Goal: Task Accomplishment & Management: Use online tool/utility

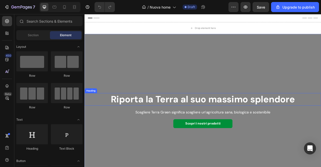
click at [182, 126] on h2 "Riporta la Terra al suo massimo splendore" at bounding box center [235, 122] width 301 height 16
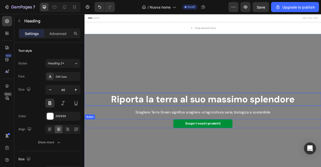
click at [180, 149] on div "Scopri i nostri prodotti Button" at bounding box center [235, 153] width 301 height 11
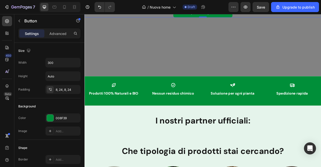
scroll to position [142, 0]
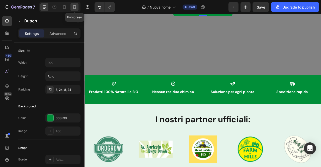
click at [75, 8] on icon at bounding box center [74, 7] width 5 height 5
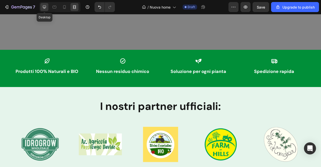
click at [43, 8] on icon at bounding box center [44, 7] width 5 height 5
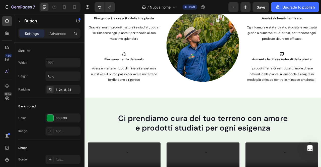
scroll to position [581, 0]
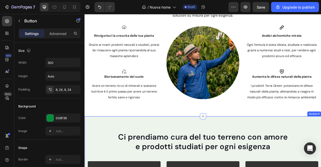
click at [233, 144] on div at bounding box center [235, 144] width 8 height 8
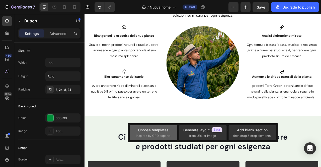
click at [154, 128] on div "Choose templates" at bounding box center [153, 129] width 30 height 5
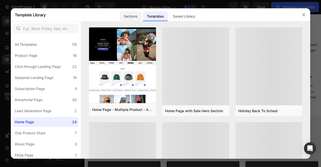
click at [138, 11] on div "Sections" at bounding box center [131, 16] width 22 height 10
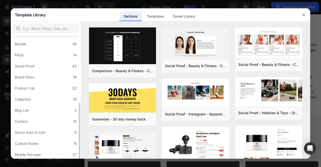
scroll to position [120, 0]
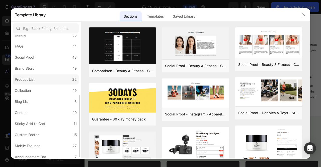
click at [46, 81] on label "Product List 22" at bounding box center [46, 79] width 66 height 10
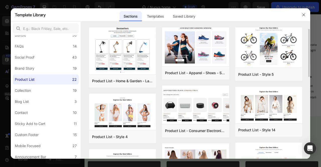
scroll to position [5, 0]
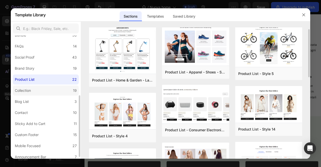
click at [46, 86] on label "Collection 19" at bounding box center [46, 90] width 66 height 10
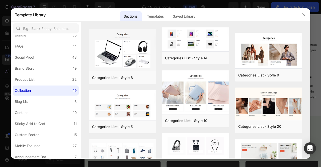
scroll to position [27, 0]
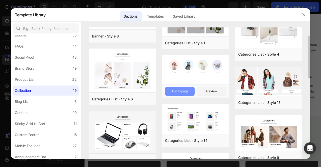
click at [180, 89] on div "Add to page" at bounding box center [179, 91] width 17 height 5
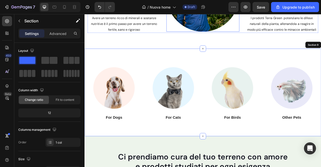
scroll to position [667, 0]
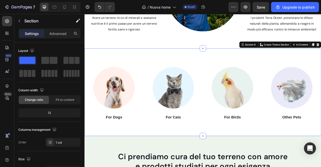
click at [157, 65] on div "Image For Dogs Heading Image For Cats Heading Image For Birds Heading Image Oth…" at bounding box center [235, 113] width 301 height 111
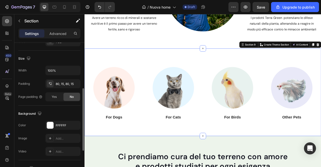
scroll to position [136, 0]
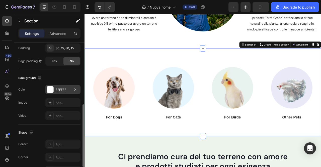
click at [51, 87] on div at bounding box center [50, 89] width 7 height 7
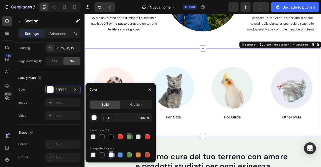
click at [128, 137] on div at bounding box center [129, 136] width 5 height 5
type input "4D903F"
type input "80"
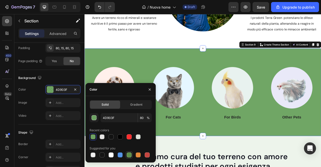
click at [130, 156] on div at bounding box center [129, 154] width 5 height 5
type input "5E8E49"
type input "100"
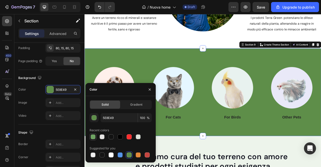
click at [95, 137] on div at bounding box center [93, 136] width 5 height 5
type input "4D903F"
type input "80"
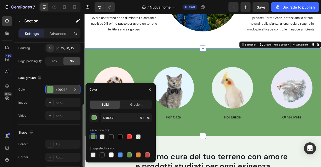
click at [47, 91] on div at bounding box center [50, 89] width 7 height 7
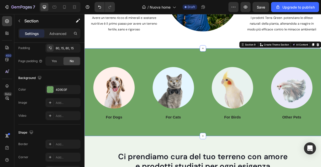
click at [109, 63] on div "Image For Dogs Heading Image For Cats Heading Image For Birds Heading Image Oth…" at bounding box center [235, 113] width 301 height 111
click at [51, 89] on div at bounding box center [50, 89] width 7 height 7
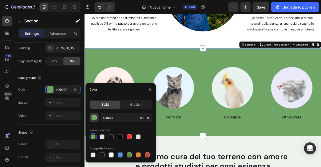
click at [97, 117] on button "button" at bounding box center [94, 117] width 9 height 9
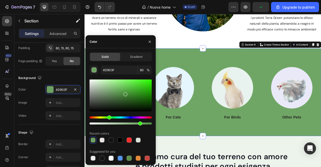
click at [195, 66] on div "Image For Dogs Heading Image For Cats Heading Image For Birds Heading Image Oth…" at bounding box center [235, 113] width 301 height 111
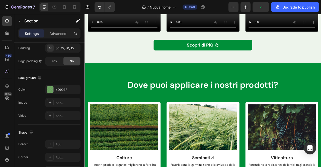
scroll to position [1005, 0]
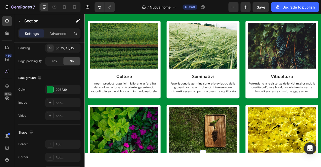
click at [152, 104] on div "Dove puoi applicare i nostri prodotti? Heading Row Image Colture Text Block I n…" at bounding box center [235, 81] width 301 height 217
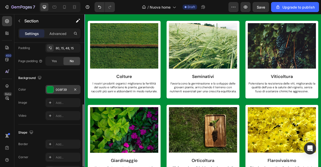
click at [53, 88] on div at bounding box center [50, 89] width 7 height 7
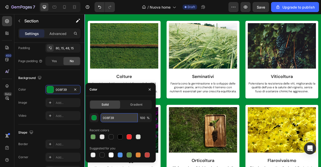
click at [110, 119] on input "008F39" at bounding box center [119, 117] width 37 height 9
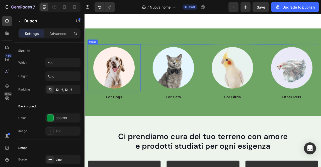
scroll to position [683, 0]
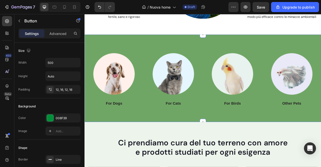
click at [148, 53] on div "Image For Dogs Heading Image For Cats Heading Image For Birds Heading Image Oth…" at bounding box center [235, 95] width 301 height 111
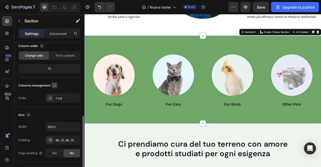
scroll to position [81, 0]
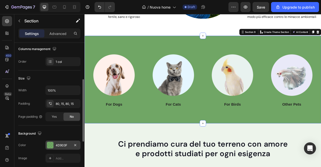
click at [49, 146] on div at bounding box center [50, 145] width 7 height 7
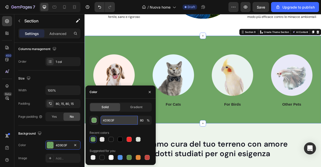
click at [106, 120] on input "4D903F" at bounding box center [119, 119] width 37 height 9
paste input "008F39"
type input "008F39"
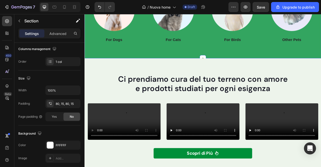
scroll to position [764, 0]
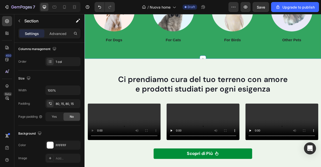
click at [159, 58] on div "Image For Dogs Heading Image For Cats Heading Image For Birds Heading Image Oth…" at bounding box center [235, 15] width 301 height 111
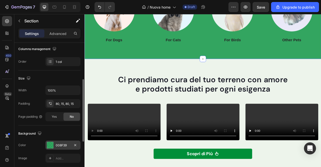
click at [53, 141] on div at bounding box center [50, 144] width 7 height 7
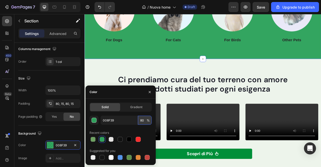
click at [142, 120] on input "80" at bounding box center [145, 119] width 14 height 9
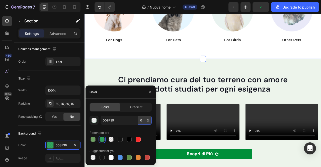
type input "90"
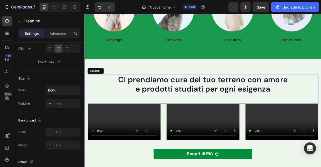
click at [209, 105] on span "e prodotti studiati per ogni esigenza" at bounding box center [235, 109] width 172 height 13
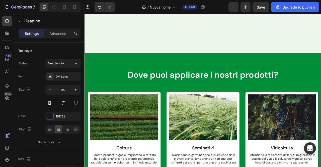
scroll to position [1036, 0]
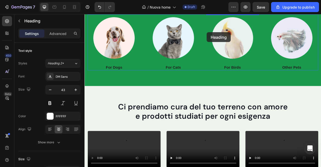
scroll to position [670, 0]
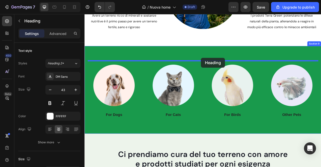
drag, startPoint x: 102, startPoint y: 102, endPoint x: 233, endPoint y: 70, distance: 134.5
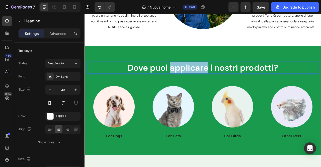
click at [212, 80] on p "Dove puoi applicare i nostri prodotti?" at bounding box center [235, 82] width 293 height 14
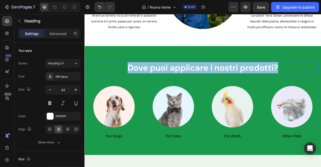
click at [212, 80] on p "Dove puoi applicare i nostri prodotti?" at bounding box center [235, 82] width 293 height 14
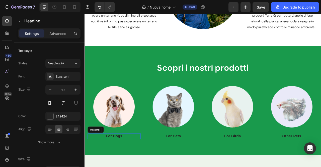
click at [118, 166] on p "For Dogs" at bounding box center [122, 169] width 67 height 6
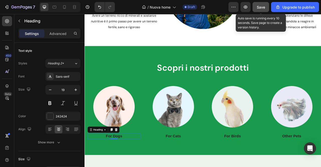
click at [261, 8] on span "Save" at bounding box center [261, 7] width 8 height 4
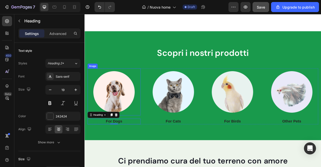
scroll to position [690, 0]
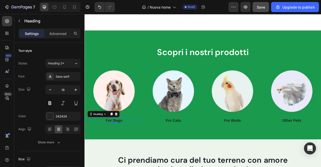
click at [121, 149] on p "For Dogs" at bounding box center [122, 149] width 67 height 6
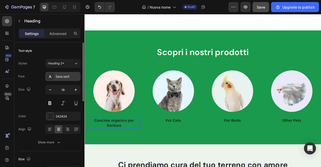
click at [51, 77] on icon at bounding box center [50, 76] width 3 height 3
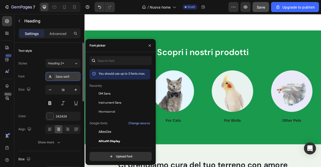
click at [98, 96] on div at bounding box center [94, 93] width 9 height 9
click at [48, 116] on div at bounding box center [50, 116] width 7 height 7
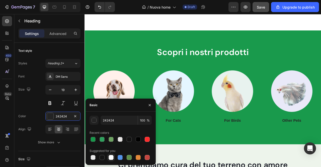
click at [111, 158] on div at bounding box center [111, 157] width 5 height 5
type input "FFFFFF"
click at [209, 115] on img at bounding box center [198, 112] width 60 height 60
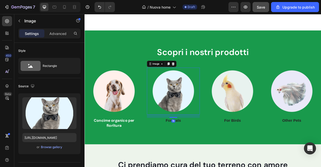
click at [200, 148] on div "16" at bounding box center [197, 150] width 5 height 4
click at [207, 149] on p "For Cats" at bounding box center [197, 149] width 67 height 6
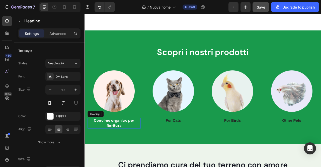
click at [134, 148] on p "Concime organico per fioritura" at bounding box center [122, 152] width 67 height 12
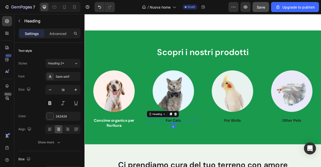
click at [200, 148] on p "For Cats" at bounding box center [197, 149] width 67 height 6
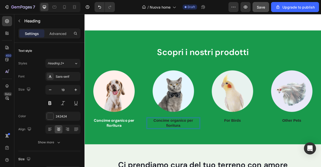
click at [200, 154] on p "Concime organico per fioritura" at bounding box center [197, 152] width 67 height 12
click at [221, 148] on p "Concime organico per le gelate" at bounding box center [197, 152] width 67 height 12
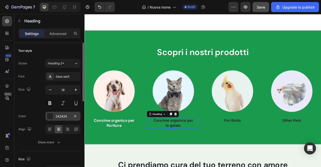
click at [51, 115] on div at bounding box center [50, 116] width 7 height 7
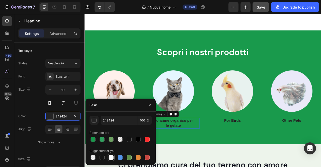
click at [110, 157] on div at bounding box center [111, 157] width 5 height 5
type input "FFFFFF"
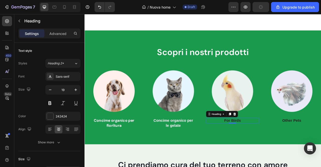
click at [282, 147] on p "For Birds" at bounding box center [273, 149] width 67 height 6
click at [194, 151] on p "Concime organico per le gelate" at bounding box center [197, 152] width 67 height 12
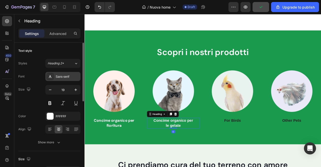
click at [51, 79] on div at bounding box center [50, 76] width 7 height 7
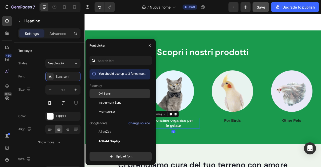
click at [101, 93] on span "DM Sans" at bounding box center [105, 93] width 12 height 5
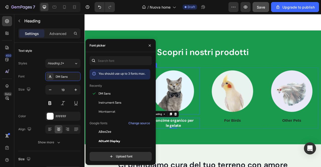
drag, startPoint x: 200, startPoint y: 110, endPoint x: 189, endPoint y: 112, distance: 10.7
click at [200, 110] on img at bounding box center [198, 112] width 60 height 60
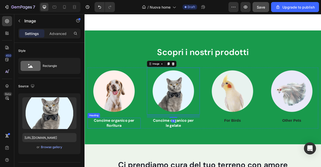
click at [120, 148] on p "Concime organico per fioritura" at bounding box center [122, 152] width 67 height 12
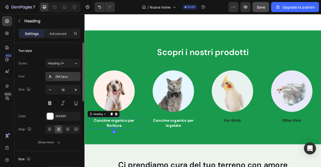
click at [53, 77] on div at bounding box center [50, 76] width 7 height 7
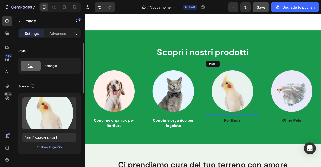
click at [272, 102] on img at bounding box center [273, 112] width 60 height 60
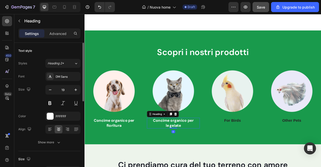
click at [204, 149] on p "Concime organico per le gelate" at bounding box center [197, 152] width 67 height 12
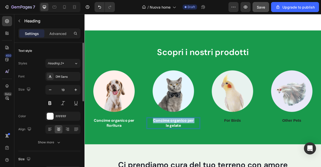
click at [204, 149] on p "Concime organico per le gelate" at bounding box center [197, 152] width 67 height 12
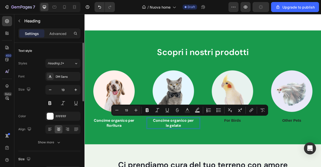
click at [205, 152] on p "Concime organico per le gelate" at bounding box center [197, 152] width 67 height 12
drag, startPoint x: 214, startPoint y: 156, endPoint x: 170, endPoint y: 149, distance: 44.7
click at [170, 149] on p "Concime organico per le gelate" at bounding box center [197, 152] width 67 height 12
copy p "Concime organico per le gelate"
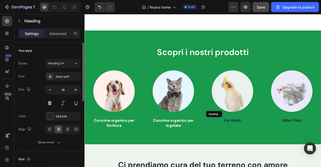
click at [274, 148] on p "For Birds" at bounding box center [273, 149] width 67 height 6
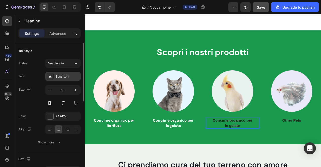
click at [49, 77] on icon at bounding box center [50, 76] width 4 height 4
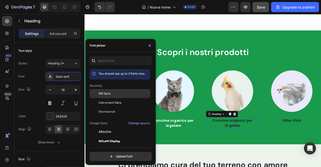
click at [107, 94] on span "DM Sans" at bounding box center [105, 93] width 12 height 5
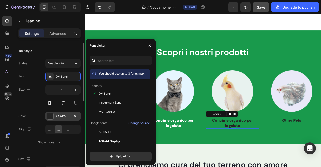
click at [50, 116] on div at bounding box center [50, 116] width 7 height 7
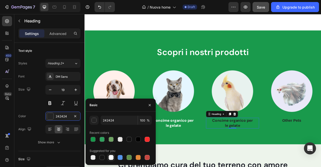
click at [111, 158] on div at bounding box center [111, 157] width 5 height 5
type input "FFFFFF"
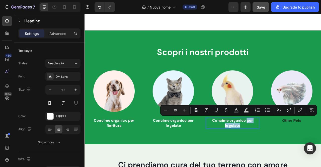
drag, startPoint x: 290, startPoint y: 148, endPoint x: 294, endPoint y: 154, distance: 7.6
click at [294, 154] on p "Concime organico per le gelate" at bounding box center [273, 152] width 67 height 12
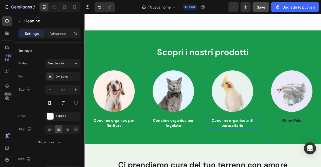
click at [290, 149] on p "Concime organico anti parassitario" at bounding box center [273, 152] width 67 height 12
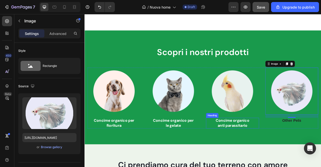
click at [268, 148] on p "Concime organico anti parassitario" at bounding box center [273, 152] width 67 height 12
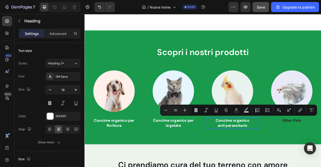
click at [253, 147] on p "Concime organico anti parassitario" at bounding box center [273, 152] width 67 height 12
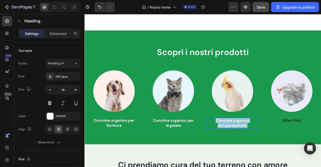
drag, startPoint x: 250, startPoint y: 147, endPoint x: 292, endPoint y: 154, distance: 42.5
click at [292, 154] on p "Concime organico anti parassitario" at bounding box center [273, 152] width 67 height 12
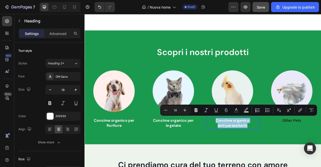
copy p "Concime organico anti parassitario"
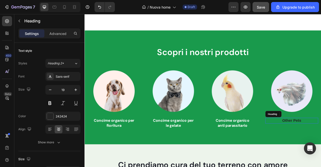
drag, startPoint x: 329, startPoint y: 155, endPoint x: 366, endPoint y: 155, distance: 36.9
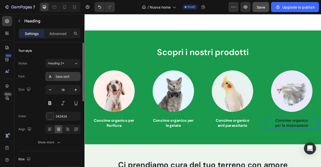
click at [50, 77] on icon at bounding box center [50, 76] width 4 height 4
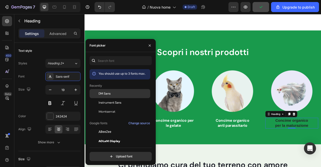
click at [110, 95] on span "DM Sans" at bounding box center [105, 93] width 12 height 5
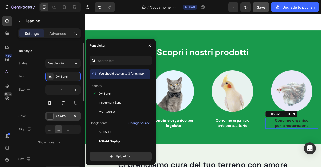
click at [49, 116] on div at bounding box center [50, 116] width 7 height 7
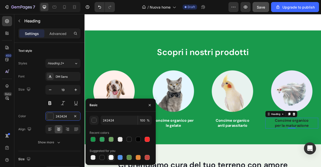
click at [111, 157] on div at bounding box center [111, 157] width 5 height 5
type input "FFFFFF"
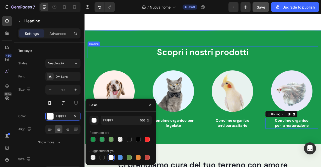
click at [178, 62] on p "Scopri i nostri prodotti" at bounding box center [235, 62] width 293 height 14
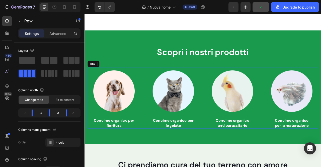
click at [239, 140] on div "Image Concime organico per fioritura Heading Image Concime organico per le gela…" at bounding box center [235, 120] width 294 height 77
click at [113, 78] on div at bounding box center [113, 77] width 6 height 6
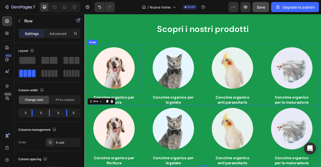
scroll to position [766, 0]
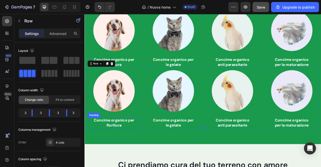
click at [122, 151] on h3 "Concime organico per fioritura" at bounding box center [122, 152] width 68 height 13
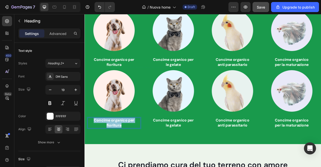
click at [122, 151] on p "Concime organico per fioritura" at bounding box center [122, 152] width 67 height 12
click at [128, 148] on p "Fertilizzante naturale contro stress ambientali" at bounding box center [122, 152] width 67 height 12
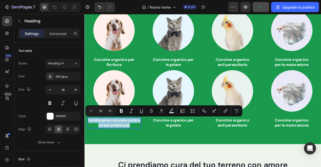
copy p "Fertilizzante naturale contro stress ambientali"
click at [205, 149] on h3 "Concime organico per le gelate" at bounding box center [198, 152] width 68 height 13
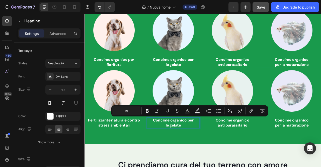
click at [209, 153] on p "Concime organico per le gelate" at bounding box center [197, 152] width 67 height 12
drag, startPoint x: 209, startPoint y: 153, endPoint x: 164, endPoint y: 151, distance: 44.5
click at [164, 151] on p "Concime organico per le gelate" at bounding box center [197, 152] width 67 height 12
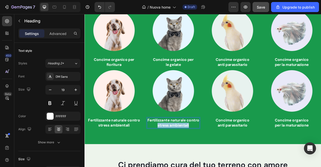
drag, startPoint x: 178, startPoint y: 155, endPoint x: 229, endPoint y: 158, distance: 51.3
click at [229, 158] on h3 "Fertilizzante naturale contro stress ambientali" at bounding box center [198, 152] width 68 height 13
click at [191, 150] on p "Fertilizzante naturale contro sbalzi termici" at bounding box center [197, 152] width 67 height 12
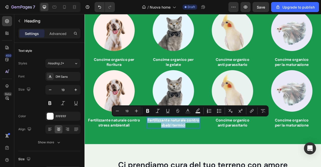
copy p "Fertilizzante naturale contro sbalzi termici"
click at [279, 151] on h3 "Concime organico anti parassitario" at bounding box center [273, 152] width 68 height 13
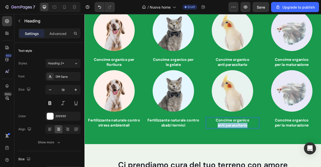
click at [279, 151] on p "Concime organico anti parassitario" at bounding box center [273, 152] width 67 height 12
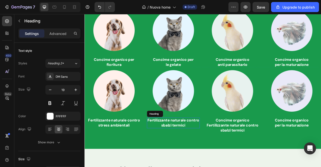
click at [193, 152] on p "Fertilizzante naturale contro sbalzi termici" at bounding box center [197, 152] width 67 height 12
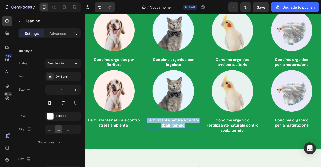
click at [193, 152] on p "Fertilizzante naturale contro sbalzi termici" at bounding box center [197, 152] width 67 height 12
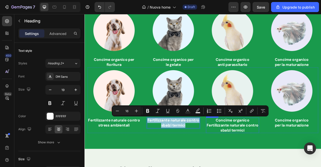
click at [280, 161] on p "Concime organico Fertilizzante naturale contro sbalzi termici" at bounding box center [273, 155] width 67 height 19
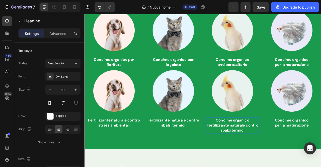
drag, startPoint x: 296, startPoint y: 149, endPoint x: 246, endPoint y: 149, distance: 50.5
click at [246, 149] on p "Concime organico Fertilizzante naturale contro sbalzi termici" at bounding box center [273, 155] width 67 height 19
click at [243, 155] on p "⁠⁠⁠⁠⁠⁠⁠ Fertilizzante naturale contro sbalzi termici" at bounding box center [273, 155] width 67 height 19
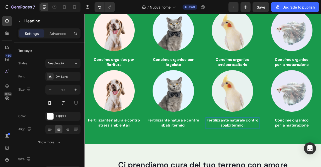
click at [290, 149] on p "Fertilizzante naturale contro sbalzi termici" at bounding box center [273, 152] width 67 height 12
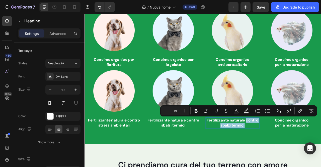
drag, startPoint x: 290, startPoint y: 149, endPoint x: 295, endPoint y: 155, distance: 7.3
click at [295, 155] on p "Fertilizzante naturale contro sbalzi termici" at bounding box center [273, 152] width 67 height 12
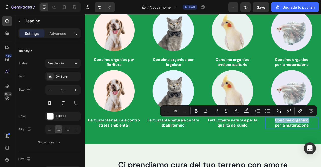
drag, startPoint x: 326, startPoint y: 150, endPoint x: 379, endPoint y: 156, distance: 52.6
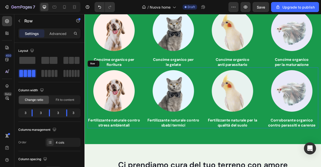
click at [235, 125] on div "Image Fertilizzante naturale contro stress ambientali Heading Image Fertilizzan…" at bounding box center [235, 120] width 294 height 77
click at [113, 77] on icon at bounding box center [113, 78] width 3 height 4
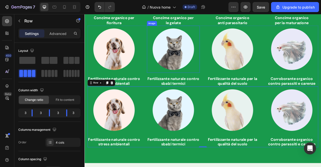
scroll to position [823, 0]
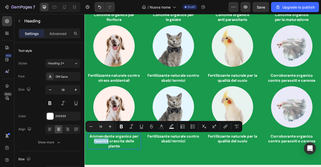
drag, startPoint x: 96, startPoint y: 174, endPoint x: 113, endPoint y: 175, distance: 16.3
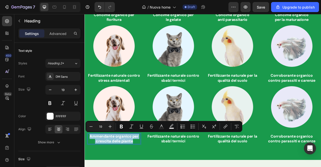
copy p "Ammendante organico per crescita delle piante"
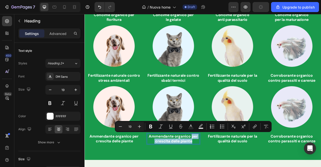
drag, startPoint x: 221, startPoint y: 168, endPoint x: 224, endPoint y: 172, distance: 5.7
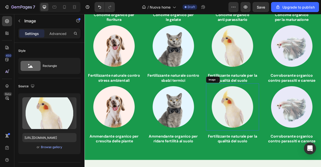
click at [294, 129] on img at bounding box center [273, 132] width 60 height 60
click at [271, 97] on icon at bounding box center [273, 97] width 4 height 4
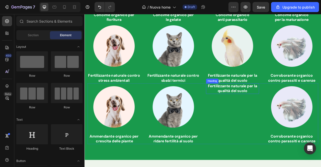
click at [270, 107] on h3 "Fertilizzante naturale per la qualità del suolo" at bounding box center [273, 108] width 68 height 13
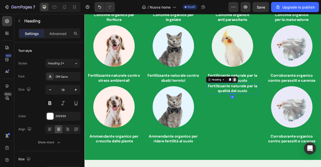
click at [274, 95] on icon at bounding box center [276, 97] width 4 height 4
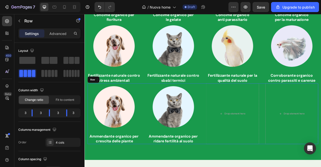
click at [311, 133] on div "Image Ammendante organico per crescita delle piante Heading Image Ammendante or…" at bounding box center [235, 140] width 294 height 77
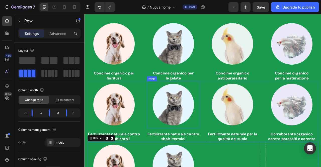
scroll to position [745, 0]
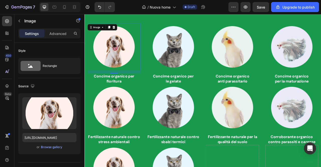
click at [136, 54] on img at bounding box center [122, 56] width 60 height 60
click at [58, 146] on div "Browse gallery" at bounding box center [51, 147] width 21 height 5
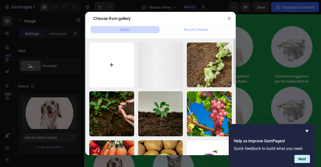
click at [113, 76] on input "file" at bounding box center [111, 64] width 45 height 45
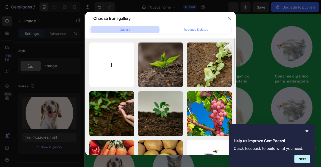
type input "C:\fakepath\Immagine 1.jpeg"
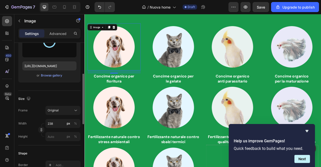
scroll to position [80, 0]
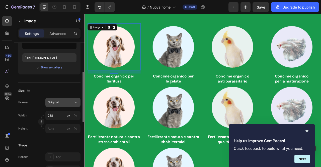
type input "https://cdn.shopify.com/s/files/1/0872/5427/0296/files/gempages_557267378694522…"
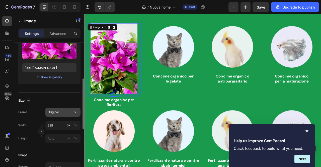
scroll to position [77, 0]
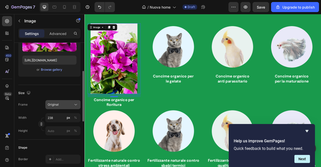
click at [57, 104] on span "Original" at bounding box center [53, 104] width 11 height 5
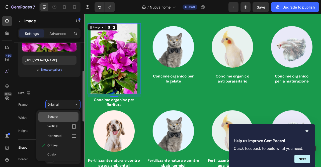
click at [57, 117] on span "Square" at bounding box center [52, 116] width 10 height 5
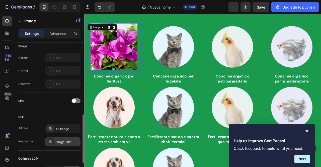
scroll to position [191, 0]
click at [64, 69] on div "Add..." at bounding box center [68, 71] width 24 height 5
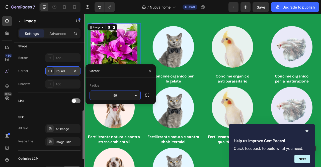
type input "999"
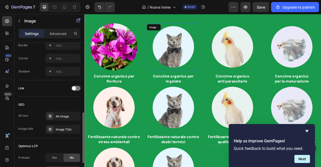
click at [205, 50] on img at bounding box center [198, 56] width 60 height 60
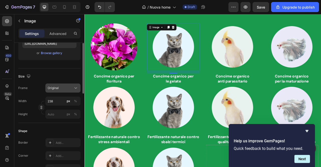
scroll to position [45, 0]
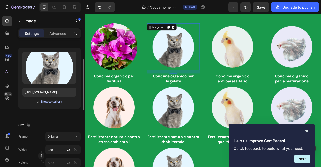
click at [50, 101] on div "Browse gallery" at bounding box center [51, 101] width 21 height 5
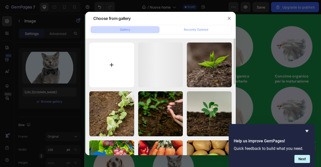
click at [104, 62] on input "file" at bounding box center [111, 64] width 45 height 45
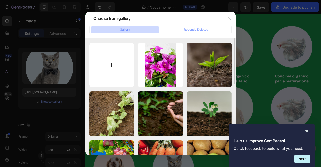
type input "C:\fakepath\Immagine 2.jpeg"
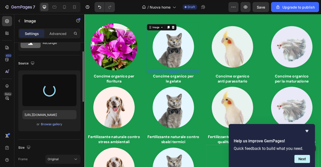
scroll to position [0, 0]
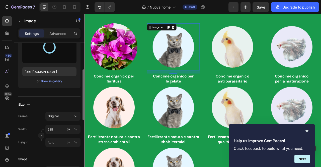
type input "https://cdn.shopify.com/s/files/1/0872/5427/0296/files/gempages_557267378694522…"
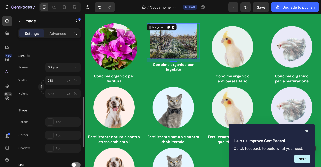
scroll to position [123, 0]
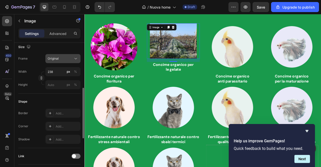
click at [62, 58] on div "Original" at bounding box center [60, 58] width 25 height 5
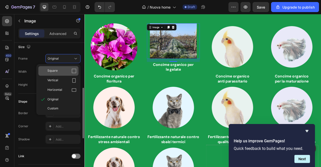
click at [62, 72] on div "Square" at bounding box center [61, 70] width 29 height 5
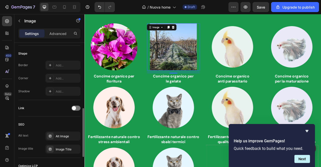
scroll to position [184, 0]
click at [59, 78] on div "Add..." at bounding box center [68, 78] width 24 height 5
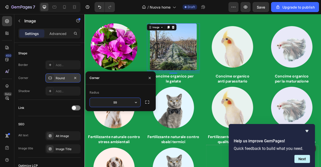
type input "999"
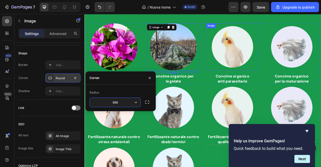
click at [263, 62] on img at bounding box center [273, 56] width 60 height 60
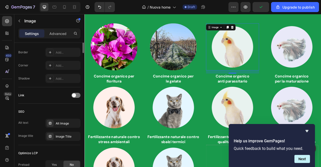
scroll to position [0, 0]
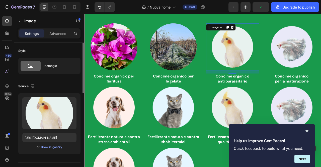
click at [47, 144] on div "or Browse gallery" at bounding box center [49, 147] width 54 height 6
click at [49, 147] on div "Browse gallery" at bounding box center [51, 147] width 21 height 5
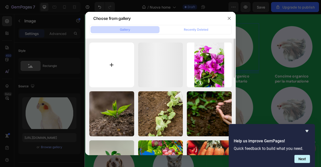
click at [110, 65] on input "file" at bounding box center [111, 64] width 45 height 45
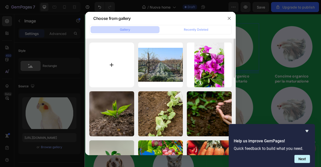
type input "C:\fakepath\Immagine.jpeg"
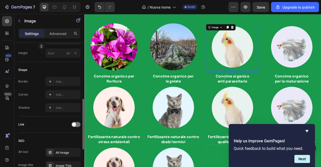
scroll to position [146, 0]
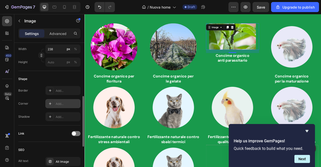
type input "https://cdn.shopify.com/s/files/1/0872/5427/0296/files/gempages_557267378694522…"
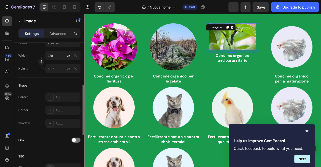
scroll to position [112, 0]
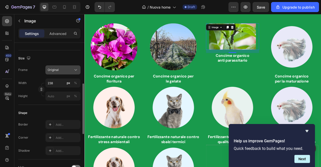
click at [60, 72] on div "Original" at bounding box center [63, 69] width 31 height 5
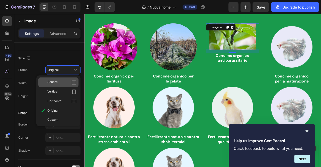
click at [59, 78] on div "Square" at bounding box center [58, 82] width 40 height 10
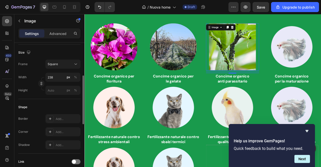
scroll to position [134, 0]
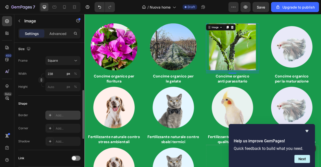
click at [59, 114] on div "Add..." at bounding box center [68, 115] width 24 height 5
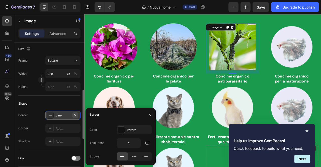
click at [75, 114] on icon "button" at bounding box center [75, 115] width 2 height 2
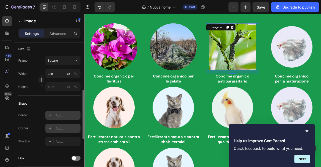
click at [66, 124] on div "Add..." at bounding box center [62, 128] width 35 height 9
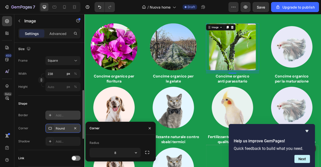
click at [65, 127] on div "Round" at bounding box center [63, 128] width 15 height 5
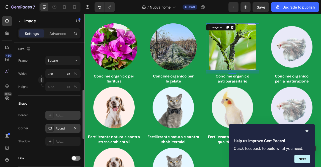
click at [65, 127] on div "Round" at bounding box center [63, 128] width 15 height 5
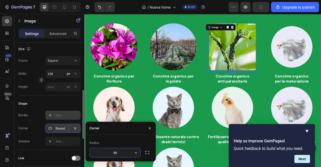
type input "999"
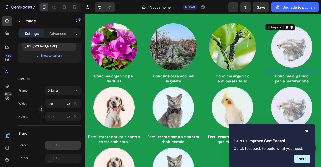
scroll to position [0, 0]
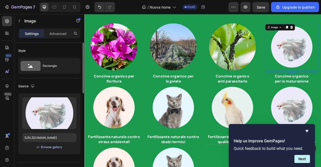
click at [55, 146] on div "Browse gallery" at bounding box center [51, 147] width 21 height 5
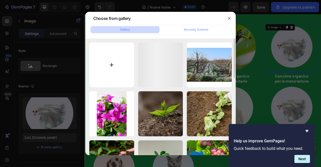
click at [116, 50] on input "file" at bounding box center [111, 64] width 45 height 45
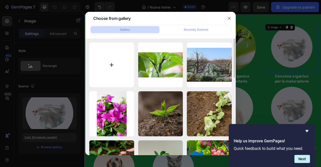
type input "C:\fakepath\Immagine 3.jpeg"
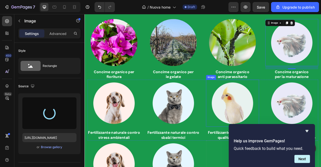
scroll to position [752, 0]
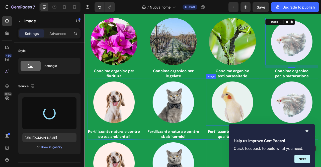
type input "https://cdn.shopify.com/s/files/1/0872/5427/0296/files/gempages_557267378694522…"
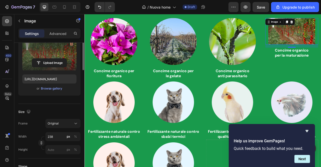
scroll to position [64, 0]
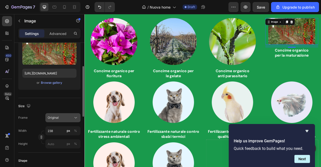
click at [60, 116] on div "Original" at bounding box center [60, 117] width 25 height 5
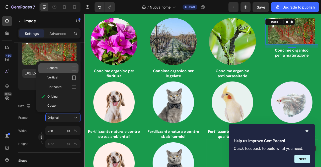
click at [62, 70] on div "Square" at bounding box center [61, 68] width 29 height 5
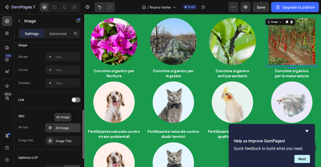
scroll to position [188, 0]
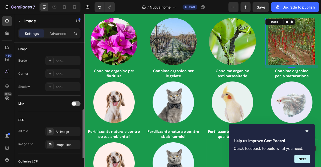
click at [62, 79] on div "Border Add... Corner Add... Shadow Add..." at bounding box center [49, 73] width 62 height 35
click at [62, 77] on div "Add..." at bounding box center [62, 73] width 35 height 9
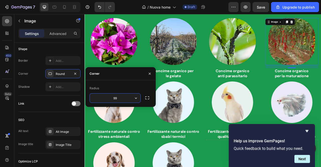
type input "999"
click at [122, 143] on img at bounding box center [122, 126] width 60 height 60
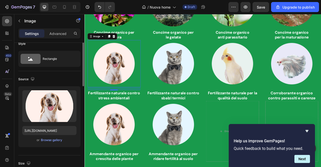
scroll to position [0, 0]
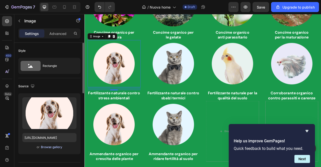
click at [53, 147] on div "Browse gallery" at bounding box center [51, 147] width 21 height 5
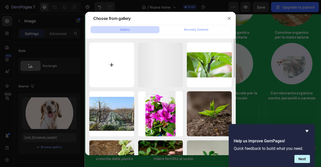
click at [123, 74] on input "file" at bounding box center [111, 64] width 45 height 45
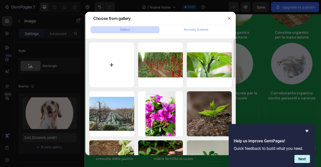
type input "C:\fakepath\Immagine 4.jpeg"
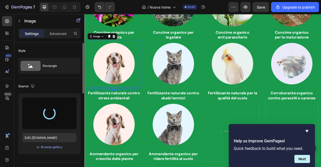
scroll to position [61, 0]
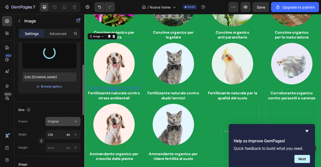
click at [56, 122] on span "Original" at bounding box center [53, 121] width 11 height 5
type input "https://cdn.shopify.com/s/files/1/0872/5427/0296/files/gempages_557267378694522…"
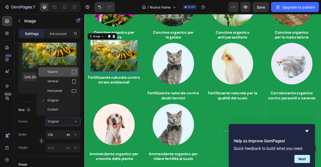
click at [62, 75] on div "Square" at bounding box center [58, 72] width 40 height 10
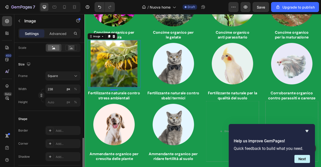
scroll to position [167, 0]
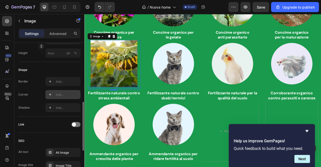
click at [62, 94] on div "Add..." at bounding box center [68, 94] width 24 height 5
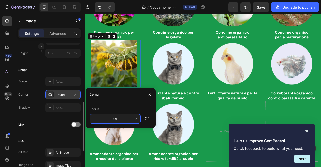
type input "999"
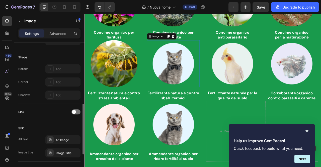
click at [203, 86] on img at bounding box center [198, 77] width 60 height 60
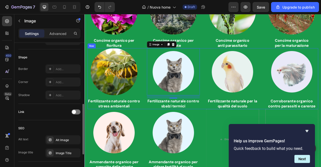
scroll to position [790, 0]
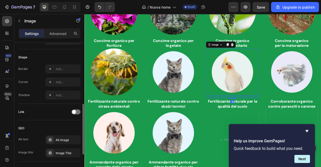
click at [260, 80] on img at bounding box center [273, 88] width 60 height 60
click at [214, 80] on img at bounding box center [198, 88] width 60 height 60
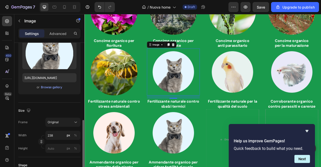
scroll to position [0, 0]
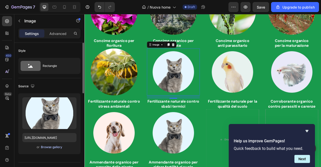
click at [49, 147] on div "Browse gallery" at bounding box center [51, 147] width 21 height 5
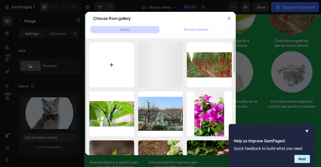
click at [116, 67] on input "file" at bounding box center [111, 64] width 45 height 45
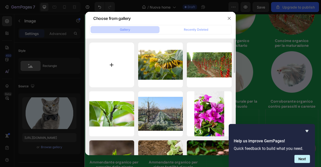
type input "C:\fakepath\Immagine 5.jpeg"
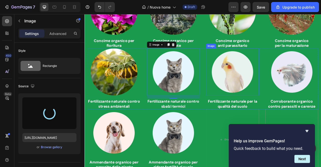
type input "https://cdn.shopify.com/s/files/1/0872/5427/0296/files/gempages_557267378694522…"
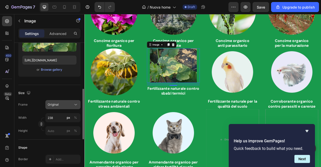
scroll to position [119, 0]
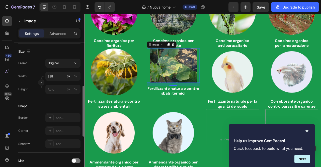
click at [60, 68] on div "Frame Original Width 238 px % Height px %" at bounding box center [49, 76] width 62 height 35
click at [60, 64] on div "Original" at bounding box center [60, 63] width 25 height 5
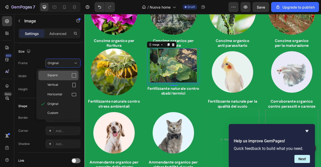
click at [58, 74] on div "Square" at bounding box center [61, 75] width 29 height 5
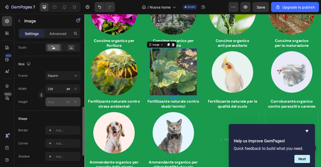
scroll to position [151, 0]
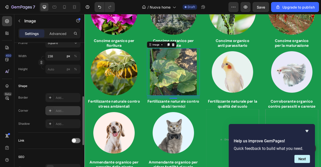
click at [58, 110] on div "Add..." at bounding box center [68, 110] width 24 height 5
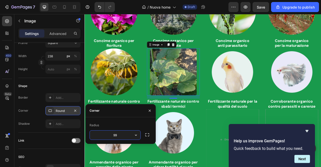
type input "999"
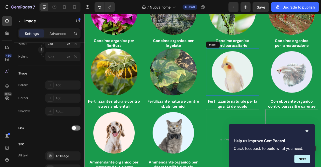
click at [264, 98] on img at bounding box center [273, 88] width 60 height 60
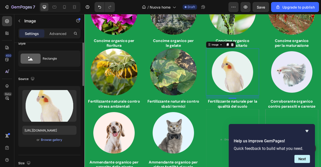
scroll to position [0, 0]
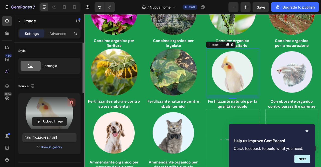
click at [72, 102] on icon "button" at bounding box center [72, 103] width 1 height 2
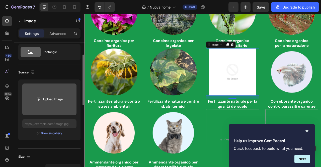
scroll to position [20, 0]
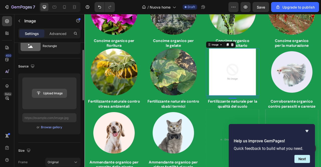
click at [50, 93] on input "file" at bounding box center [49, 93] width 35 height 9
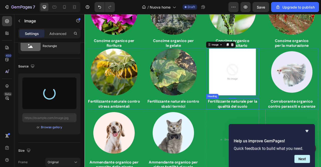
type input "https://cdn.shopify.com/s/files/1/0872/5427/0296/files/gempages_557267378694522…"
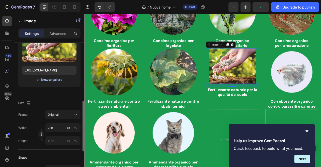
scroll to position [92, 0]
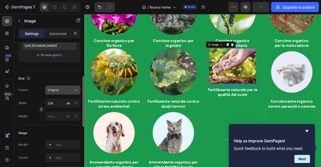
click at [59, 92] on button "Original" at bounding box center [62, 89] width 35 height 9
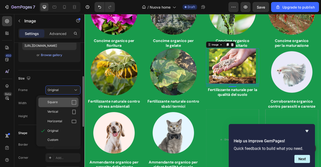
click at [60, 101] on div "Square" at bounding box center [61, 102] width 29 height 5
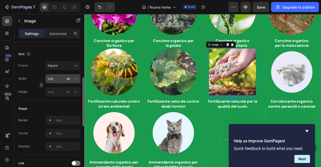
scroll to position [138, 0]
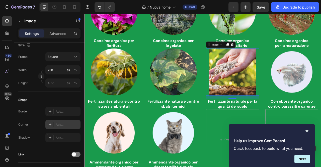
click at [58, 124] on div "Add..." at bounding box center [68, 124] width 24 height 5
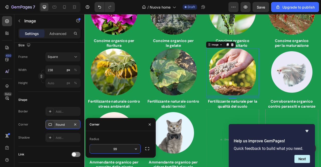
type input "999"
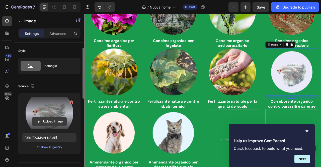
scroll to position [14, 0]
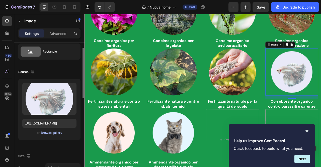
click at [54, 131] on div "Browse gallery" at bounding box center [51, 132] width 21 height 5
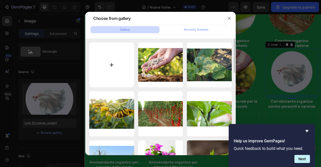
click at [106, 70] on input "file" at bounding box center [111, 64] width 45 height 45
type input "C:\fakepath\Immagine 7.jpeg"
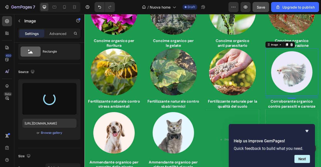
type input "https://cdn.shopify.com/s/files/1/0872/5427/0296/files/gempages_557267378694522…"
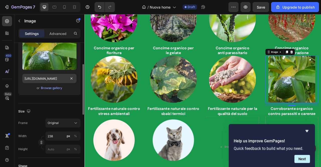
scroll to position [101, 0]
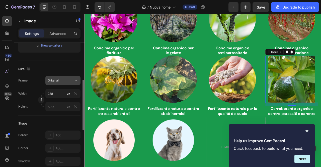
click at [58, 80] on span "Original" at bounding box center [53, 80] width 11 height 5
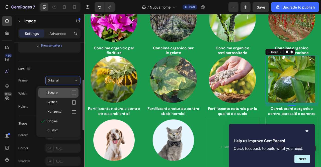
click at [57, 89] on div "Square" at bounding box center [58, 93] width 40 height 10
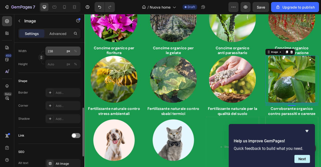
scroll to position [163, 0]
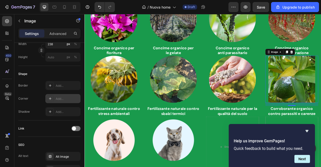
click at [59, 99] on div "Add..." at bounding box center [68, 98] width 24 height 5
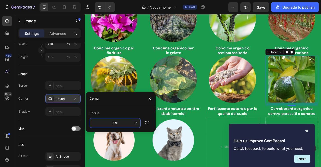
type input "999"
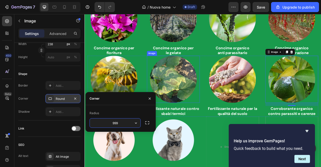
click at [203, 80] on img at bounding box center [198, 97] width 60 height 60
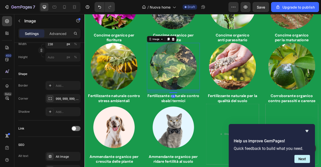
scroll to position [857, 0]
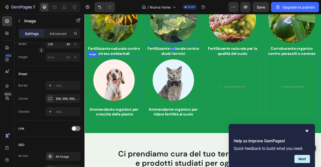
click at [137, 98] on img at bounding box center [122, 98] width 60 height 60
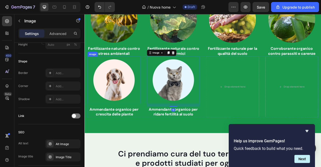
click at [110, 87] on img at bounding box center [122, 98] width 60 height 60
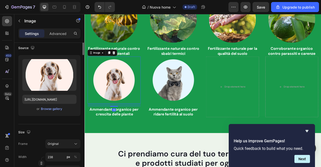
scroll to position [0, 0]
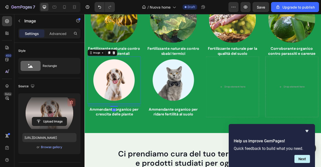
click at [73, 100] on icon "button" at bounding box center [71, 102] width 5 height 5
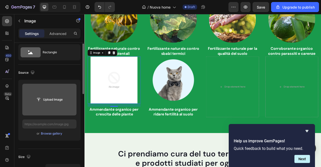
scroll to position [17, 0]
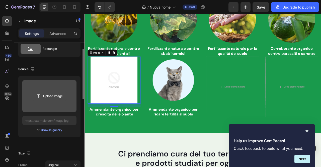
click at [54, 94] on input "file" at bounding box center [49, 96] width 35 height 9
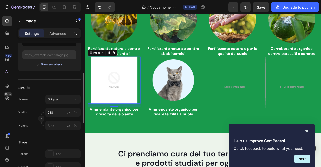
scroll to position [88, 0]
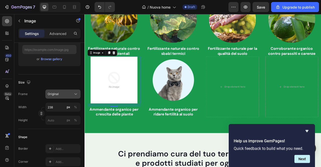
click at [59, 93] on div "Original" at bounding box center [60, 94] width 25 height 5
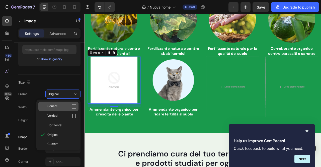
click at [56, 104] on span "Square" at bounding box center [52, 106] width 10 height 5
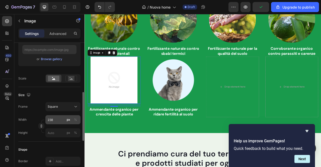
scroll to position [141, 0]
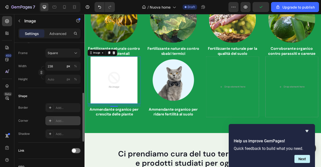
type input "https://cdn.shopify.com/s/files/1/0872/5427/0296/files/gempages_557267378694522…"
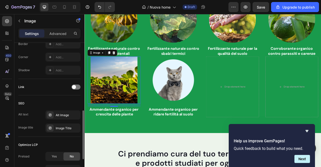
scroll to position [169, 0]
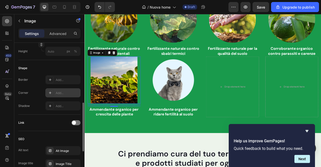
click at [59, 93] on div "Add..." at bounding box center [68, 93] width 24 height 5
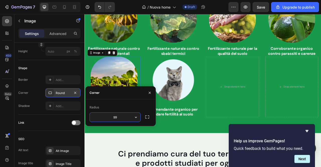
type input "999"
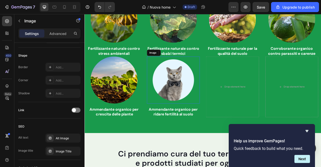
click at [206, 109] on img at bounding box center [198, 98] width 60 height 60
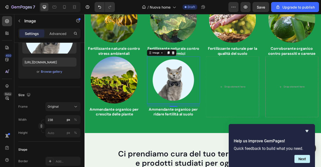
scroll to position [0, 0]
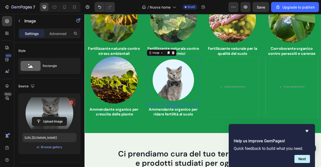
click at [72, 102] on icon "button" at bounding box center [71, 102] width 5 height 5
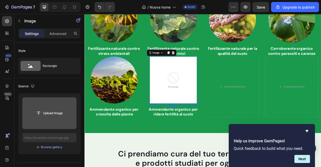
click at [50, 112] on input "file" at bounding box center [49, 113] width 35 height 9
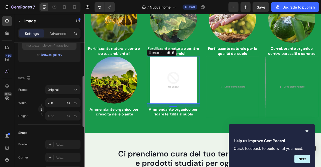
scroll to position [92, 0]
click at [64, 86] on button "Original" at bounding box center [62, 89] width 35 height 9
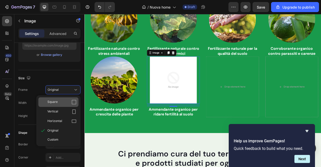
click at [60, 100] on div "Square" at bounding box center [61, 101] width 29 height 5
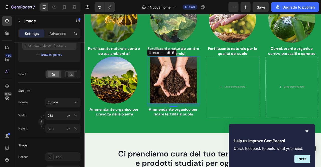
type input "https://cdn.shopify.com/s/files/1/0872/5427/0296/files/gempages_557267378694522…"
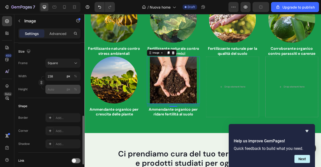
scroll to position [154, 0]
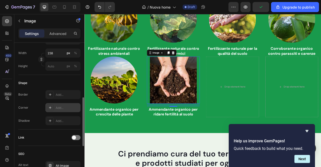
click at [59, 107] on div "Add..." at bounding box center [68, 107] width 24 height 5
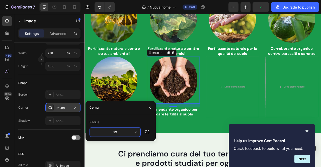
type input "999"
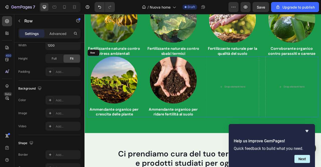
click at [236, 134] on div "Image Ammendante organico per crescita delle piante Heading Image 16 Ammendante…" at bounding box center [235, 106] width 294 height 77
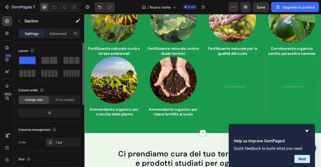
click at [224, 153] on div "Scopri i nostri prodotti Heading Image Concime organico per fioritura Heading I…" at bounding box center [235, 15] width 301 height 299
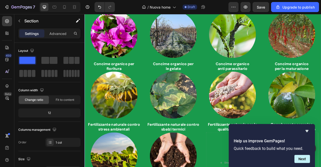
scroll to position [759, 0]
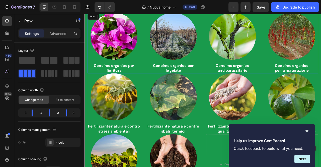
click at [237, 82] on div "Image Concime organico per fioritura Heading Image Concime organico per le gela…" at bounding box center [235, 50] width 294 height 77
click at [51, 73] on span at bounding box center [52, 73] width 3 height 7
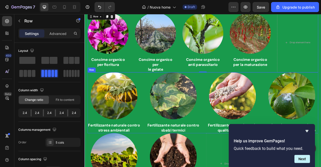
scroll to position [766, 0]
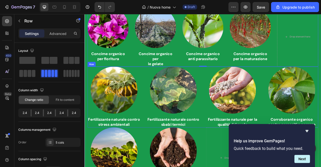
click at [233, 131] on div "Image Fertilizzante naturale contro stress ambientali Heading Image Fertilizzan…" at bounding box center [235, 119] width 294 height 77
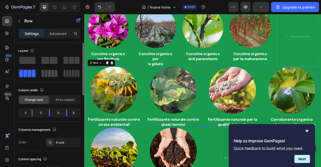
click at [52, 76] on span at bounding box center [52, 73] width 3 height 7
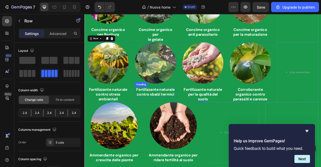
scroll to position [777, 0]
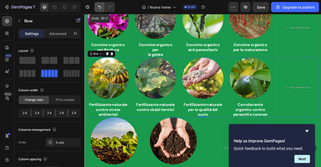
click at [100, 9] on icon "Undo/Redo" at bounding box center [99, 7] width 3 height 3
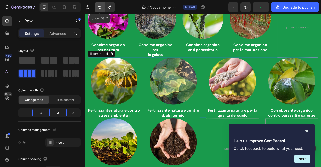
click at [100, 8] on icon "Undo/Redo" at bounding box center [99, 7] width 3 height 3
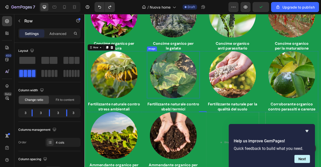
scroll to position [833, 0]
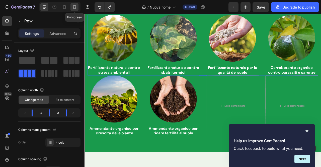
click at [71, 7] on div at bounding box center [75, 7] width 8 height 8
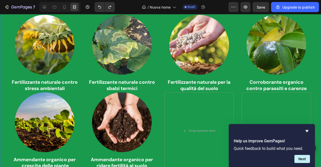
click at [8, 57] on div "Scopri i nostri prodotti Heading Image Concime organico per fioritura Heading I…" at bounding box center [161, 40] width 314 height 259
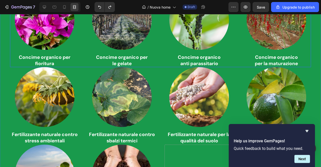
scroll to position [796, 0]
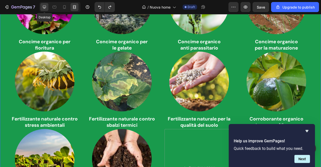
click at [47, 6] on div at bounding box center [44, 7] width 8 height 8
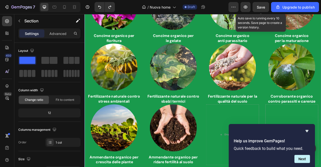
click at [263, 7] on span "Save" at bounding box center [261, 7] width 8 height 4
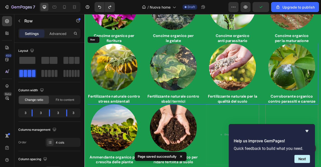
click at [238, 81] on div "Image Fertilizzante naturale contro stress ambientali Heading Image Fertilizzan…" at bounding box center [235, 89] width 294 height 77
click at [62, 36] on p "Advanced" at bounding box center [57, 33] width 17 height 5
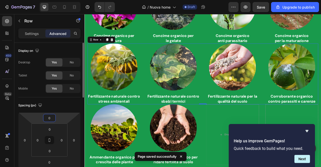
click at [51, 117] on input "0" at bounding box center [49, 118] width 10 height 8
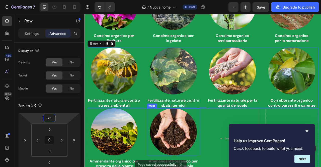
type input "2"
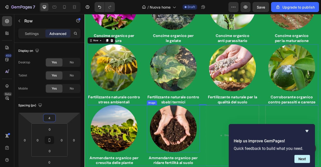
type input "40"
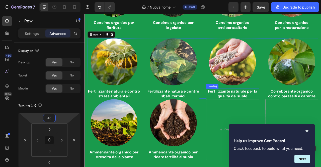
scroll to position [842, 0]
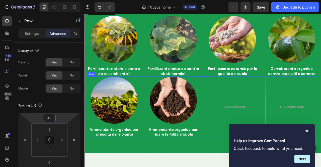
click at [235, 110] on div "Image Ammendante organico per crescita delle piante Heading Image Ammendante or…" at bounding box center [235, 132] width 294 height 77
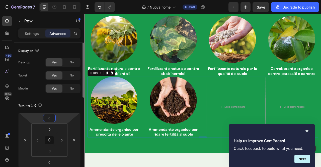
click at [51, 118] on input "0" at bounding box center [49, 118] width 10 height 8
type input "40"
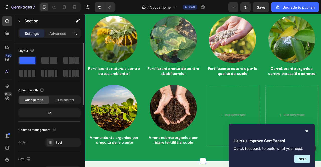
click at [221, 99] on div "Scopri i nostri prodotti Heading Image Concime organico per fioritura Heading I…" at bounding box center [235, 41] width 294 height 279
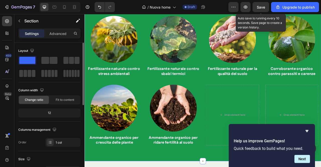
click at [260, 8] on span "Save" at bounding box center [261, 7] width 8 height 4
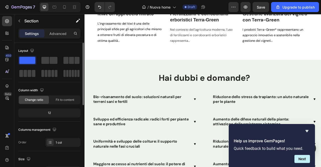
scroll to position [1994, 0]
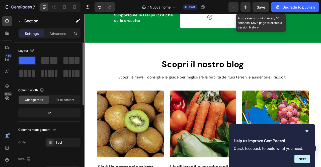
click at [261, 9] on div "Save" at bounding box center [261, 7] width 8 height 5
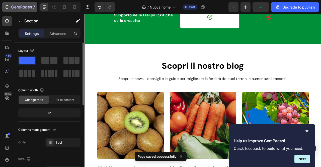
click at [24, 9] on icon "button" at bounding box center [21, 7] width 21 height 4
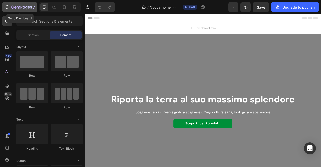
click at [16, 8] on icon "button" at bounding box center [21, 7] width 21 height 4
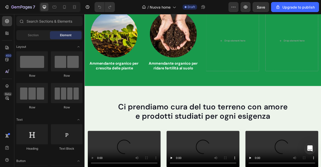
scroll to position [896, 0]
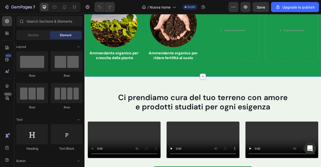
click at [234, 92] on icon at bounding box center [235, 94] width 4 height 4
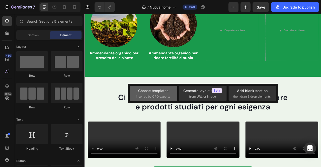
click at [148, 92] on div "Choose templates" at bounding box center [153, 90] width 30 height 5
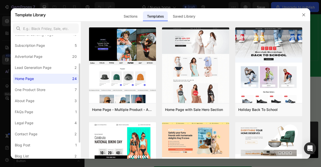
scroll to position [49, 0]
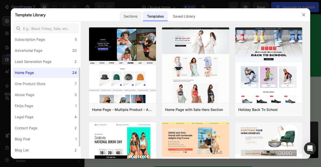
click at [139, 16] on div "Sections" at bounding box center [131, 16] width 22 height 10
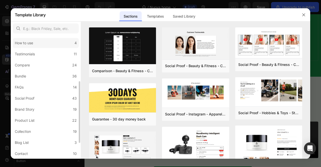
scroll to position [83, 0]
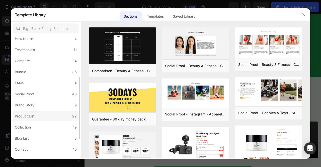
click at [43, 115] on label "Product List 22" at bounding box center [46, 116] width 66 height 10
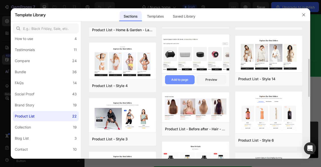
scroll to position [75, 0]
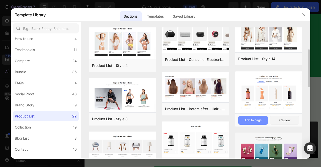
click at [254, 119] on div "Add to page" at bounding box center [253, 120] width 17 height 5
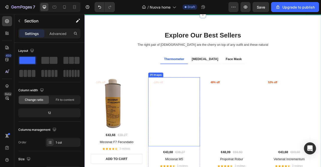
scroll to position [947, 0]
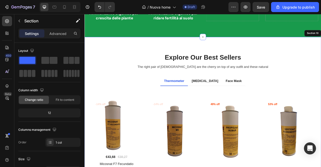
click at [260, 49] on div "Explore Our Best Sellers Heading The right pair of sunnies are the cherry on to…" at bounding box center [235, 164] width 301 height 243
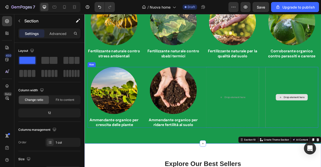
scroll to position [852, 0]
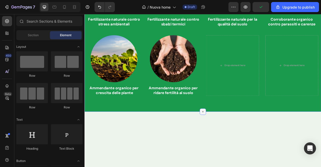
click at [234, 138] on icon at bounding box center [235, 138] width 4 height 4
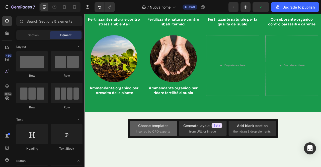
click at [158, 128] on div "Choose templates" at bounding box center [153, 125] width 30 height 5
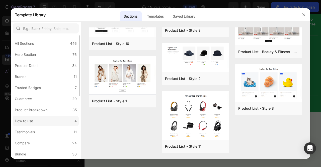
scroll to position [0, 0]
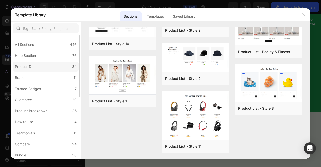
click at [50, 71] on label "Product Detail 34" at bounding box center [46, 67] width 66 height 10
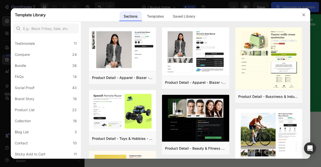
scroll to position [123, 0]
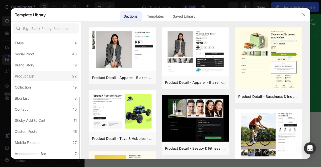
click at [49, 80] on label "Product List 22" at bounding box center [46, 76] width 66 height 10
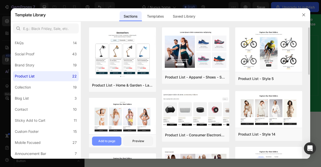
click at [114, 140] on div "Add to page" at bounding box center [106, 141] width 17 height 5
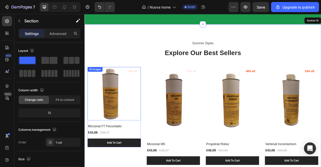
scroll to position [957, 0]
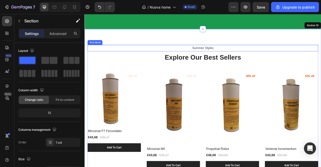
click at [244, 55] on p "Summer Styles" at bounding box center [235, 57] width 293 height 7
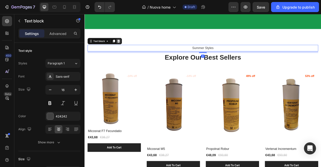
click at [127, 47] on icon at bounding box center [127, 49] width 3 height 4
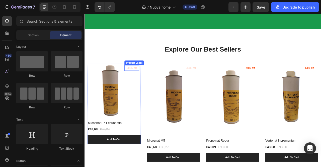
click at [148, 81] on pre "-14% off" at bounding box center [144, 82] width 19 height 7
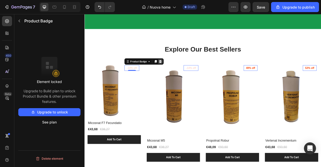
click at [181, 73] on icon at bounding box center [181, 75] width 3 height 4
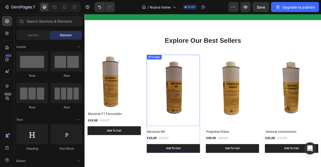
scroll to position [973, 0]
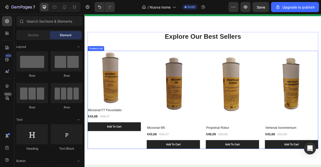
click at [158, 92] on div "(P) Images Micosnat F7 Fecundatio (P) Title €43,68 (P) Price (P) Price €38,27 (…" at bounding box center [235, 123] width 294 height 125
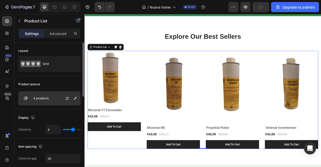
click at [63, 99] on div at bounding box center [69, 98] width 22 height 14
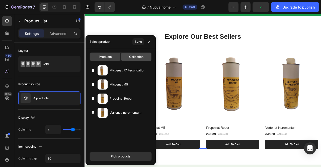
click at [132, 57] on span "Collection" at bounding box center [136, 56] width 14 height 5
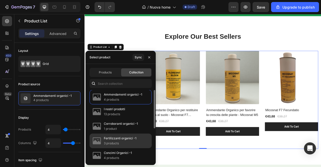
scroll to position [0, 0]
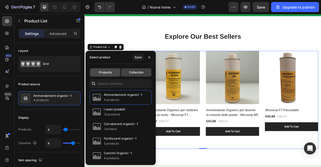
click at [109, 73] on span "Products" at bounding box center [105, 72] width 13 height 5
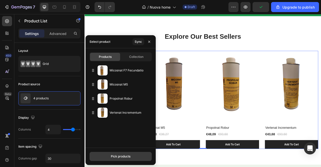
click at [125, 154] on div "Pick products" at bounding box center [121, 156] width 20 height 5
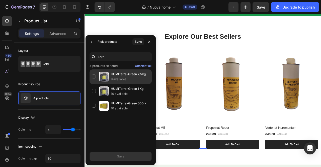
type input "Terr"
click at [126, 73] on p "HUMITerra-Green 2,5Kg" at bounding box center [130, 74] width 39 height 5
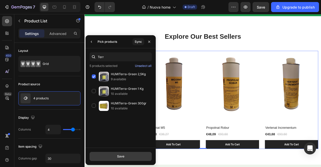
click at [129, 154] on button "Save" at bounding box center [121, 156] width 62 height 9
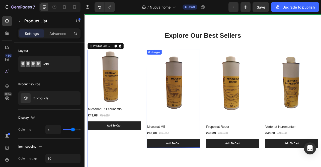
scroll to position [978, 0]
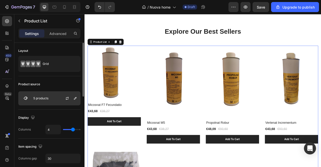
click at [48, 95] on div "5 products" at bounding box center [49, 98] width 62 height 14
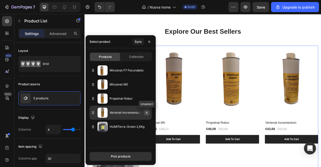
click at [145, 114] on icon "button" at bounding box center [147, 112] width 4 height 4
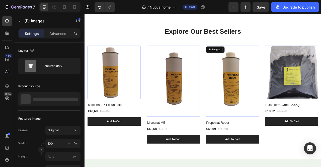
click at [257, 83] on img at bounding box center [273, 99] width 68 height 90
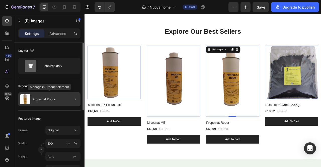
click at [59, 99] on div "Propolnat Robur" at bounding box center [49, 99] width 62 height 14
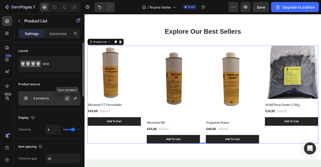
click at [64, 99] on button "button" at bounding box center [67, 98] width 6 height 6
click at [57, 99] on div "4 products" at bounding box center [49, 98] width 62 height 14
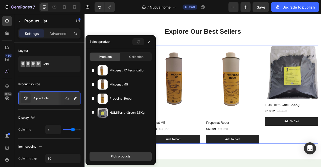
click at [122, 154] on button "Pick products" at bounding box center [121, 156] width 62 height 9
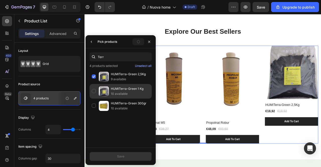
type input "Terr"
click at [123, 94] on p "10 available" at bounding box center [130, 93] width 39 height 5
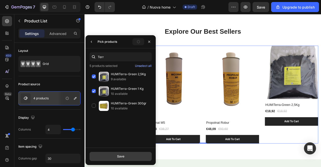
click at [123, 153] on button "Save" at bounding box center [121, 156] width 62 height 9
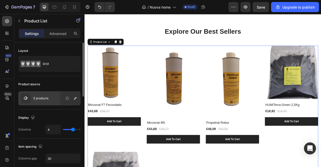
click at [39, 99] on p "5 products" at bounding box center [40, 98] width 15 height 4
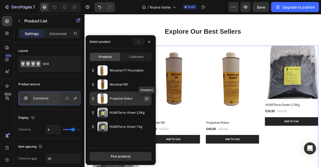
click at [146, 99] on icon "button" at bounding box center [147, 98] width 4 height 4
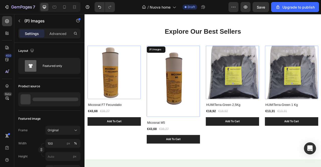
click at [201, 81] on img at bounding box center [198, 99] width 68 height 90
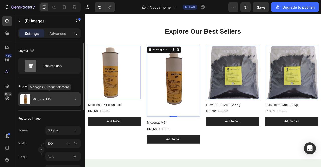
click at [59, 97] on div "Micosnat M5" at bounding box center [49, 99] width 62 height 14
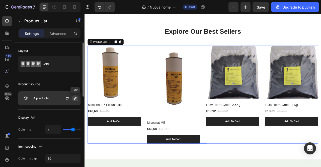
click at [75, 97] on icon "button" at bounding box center [75, 98] width 4 height 4
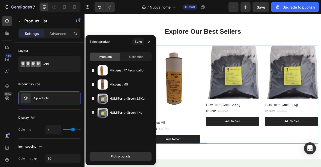
click at [122, 63] on div "Products Collection Micosnat F7 Fecundatio Micosnat M5 HUMITerra-Green 2,5Kg HU…" at bounding box center [121, 97] width 70 height 99
click at [128, 56] on div "Collection" at bounding box center [136, 57] width 30 height 8
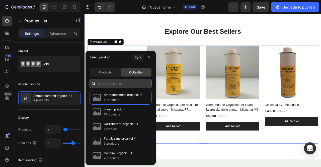
click at [108, 83] on input "text" at bounding box center [121, 83] width 62 height 9
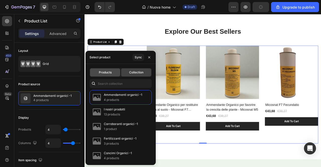
click at [105, 72] on span "Products" at bounding box center [105, 72] width 13 height 5
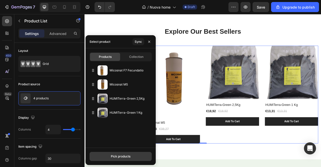
click at [123, 157] on div "Pick products" at bounding box center [121, 156] width 20 height 5
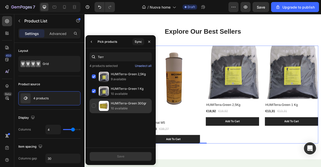
type input "Terr"
click at [114, 103] on p "HUMITerra-Green 300gr" at bounding box center [130, 103] width 39 height 5
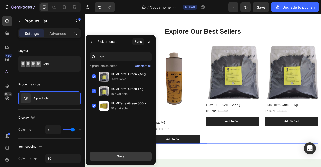
click at [119, 154] on button "Save" at bounding box center [121, 156] width 62 height 9
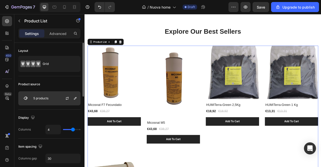
click at [59, 99] on div at bounding box center [69, 98] width 22 height 14
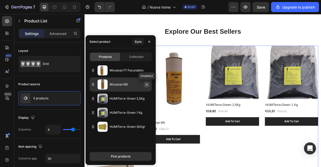
click at [147, 86] on icon "button" at bounding box center [147, 84] width 4 height 4
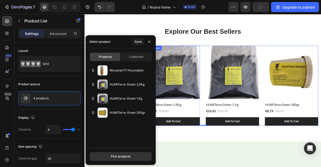
click at [206, 66] on img at bounding box center [198, 88] width 68 height 68
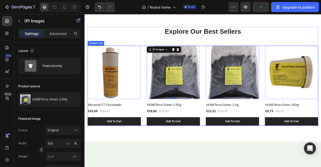
click at [160, 91] on div "(P) Images 0 Micosnat F7 Fecundatio (P) Title €43,68 (P) Price (P) Price €38,27…" at bounding box center [235, 105] width 294 height 102
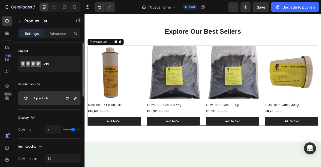
click at [54, 98] on div "4 products" at bounding box center [49, 98] width 62 height 14
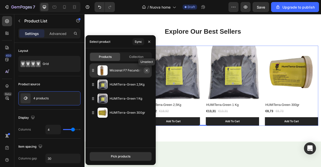
click at [146, 71] on icon "button" at bounding box center [147, 70] width 4 height 4
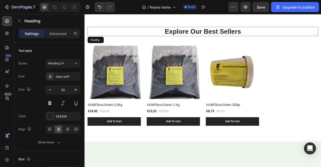
click at [207, 38] on p "Explore Our Best Sellers" at bounding box center [235, 36] width 293 height 11
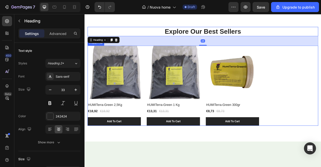
click at [321, 94] on div "(P) Images HUMITerra-Green 2,5Kg (P) Title €18,92 (P) Price (P) Price €18,92 (P…" at bounding box center [235, 105] width 294 height 102
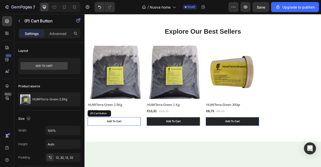
click at [145, 151] on button "Add To Cart" at bounding box center [122, 150] width 68 height 11
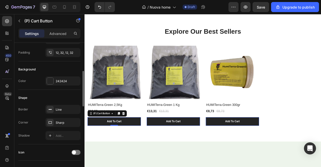
scroll to position [106, 0]
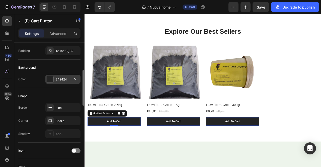
click at [49, 79] on div at bounding box center [50, 79] width 7 height 7
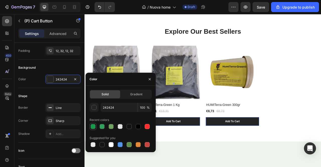
click at [92, 128] on div at bounding box center [93, 126] width 5 height 5
type input "008F39"
type input "90"
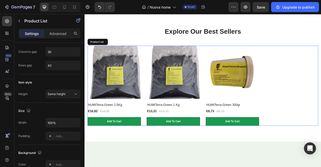
click at [321, 125] on div "(P) Images HUMITerra-Green 2,5Kg (P) Title €18,92 (P) Price (P) Price €18,92 (P…" at bounding box center [235, 105] width 294 height 102
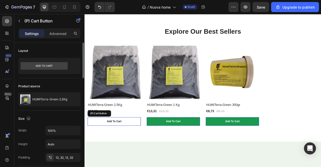
click at [152, 149] on button "Add To Cart" at bounding box center [122, 150] width 68 height 11
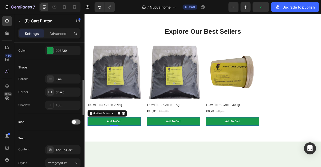
scroll to position [138, 0]
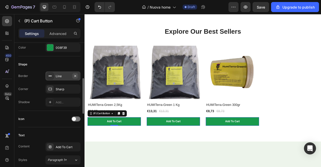
click at [75, 74] on icon "button" at bounding box center [75, 76] width 4 height 4
click at [63, 91] on div "Sharp" at bounding box center [63, 89] width 15 height 5
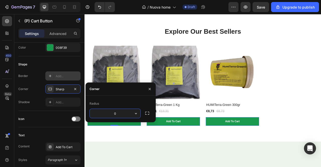
click at [118, 112] on input "0" at bounding box center [115, 113] width 51 height 9
type input "8"
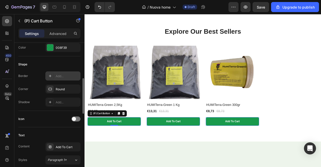
click at [48, 121] on div "Icon" at bounding box center [49, 119] width 62 height 8
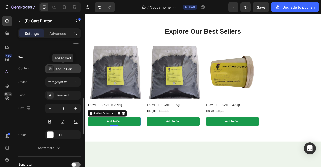
scroll to position [217, 0]
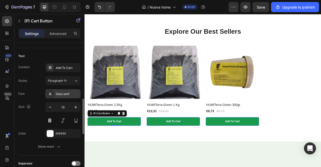
click at [60, 93] on div "Sans-serif" at bounding box center [68, 94] width 24 height 5
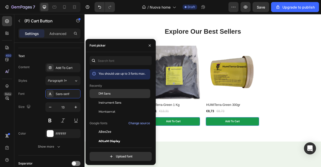
click at [103, 93] on span "DM Sans" at bounding box center [105, 93] width 12 height 5
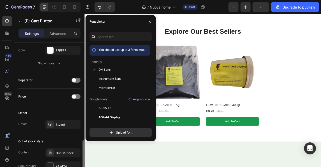
scroll to position [320, 0]
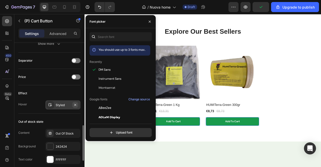
click at [75, 104] on icon "button" at bounding box center [75, 105] width 4 height 4
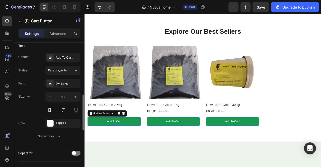
scroll to position [222, 0]
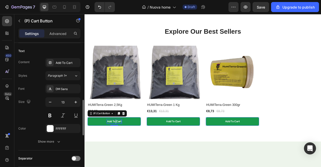
click at [123, 149] on p "Add To Cart" at bounding box center [122, 150] width 18 height 5
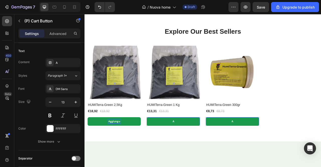
click at [122, 150] on button "Aggiungu" at bounding box center [122, 150] width 68 height 11
click at [122, 150] on button "Aggiungi" at bounding box center [122, 150] width 68 height 11
click at [122, 150] on button "Aggiungi al" at bounding box center [122, 150] width 68 height 11
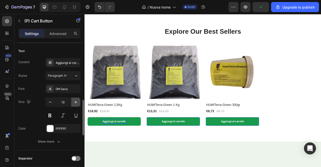
click at [75, 101] on icon "button" at bounding box center [75, 101] width 5 height 5
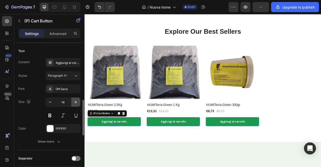
click at [75, 101] on icon "button" at bounding box center [75, 101] width 5 height 5
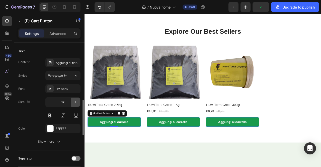
click at [75, 101] on icon "button" at bounding box center [75, 101] width 5 height 5
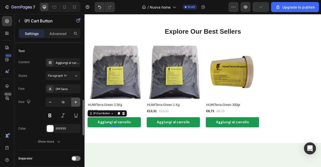
click at [75, 101] on icon "button" at bounding box center [75, 101] width 5 height 5
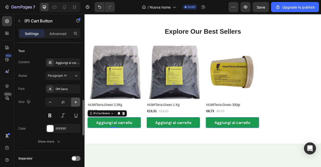
click at [75, 101] on icon "button" at bounding box center [75, 101] width 5 height 5
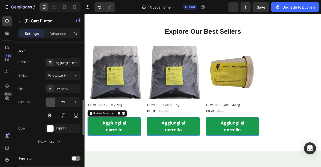
click at [49, 100] on icon "button" at bounding box center [50, 101] width 5 height 5
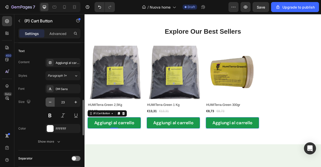
type input "22"
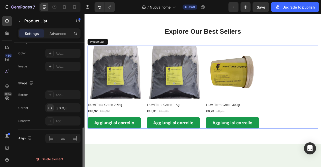
click at [321, 82] on div "(P) Images HUMITerra-Green 2,5Kg (P) Title €18,92 (P) Price (P) Price €18,92 (P…" at bounding box center [235, 106] width 294 height 105
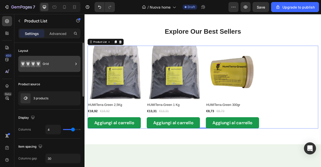
click at [49, 67] on div "Grid" at bounding box center [58, 64] width 31 height 12
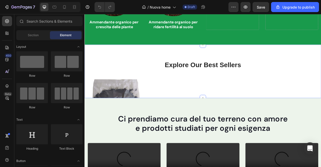
scroll to position [952, 0]
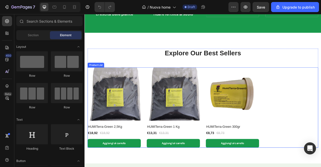
click at [321, 94] on div "(P) Images HUMITerra-Green 2,5Kg (P) Title €18,92 (P) Price (P) Price €18,92 (P…" at bounding box center [235, 133] width 294 height 102
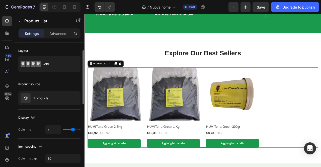
scroll to position [28, 0]
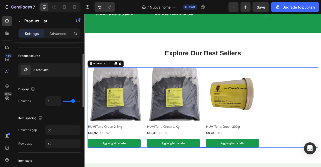
type input "3"
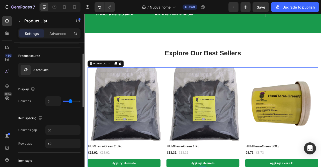
type input "3"
click at [69, 100] on input "range" at bounding box center [72, 100] width 18 height 1
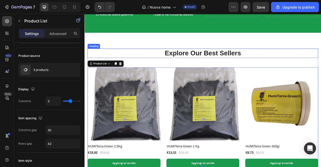
click at [226, 60] on p "Explore Our Best Sellers" at bounding box center [235, 64] width 293 height 11
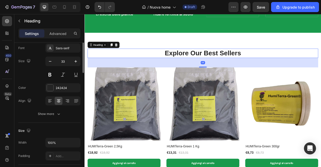
scroll to position [0, 0]
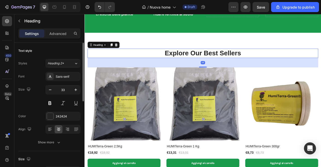
click at [226, 60] on p "Explore Our Best Sellers" at bounding box center [235, 64] width 293 height 11
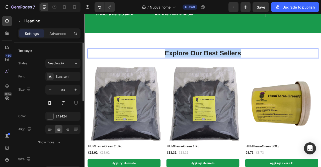
click at [226, 60] on p "Explore Our Best Sellers" at bounding box center [235, 64] width 293 height 11
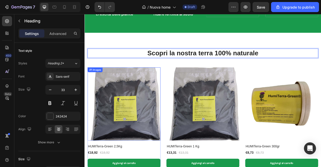
scroll to position [964, 0]
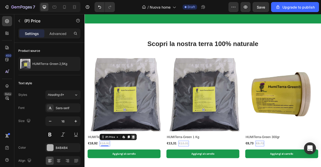
click at [147, 166] on icon at bounding box center [146, 170] width 3 height 4
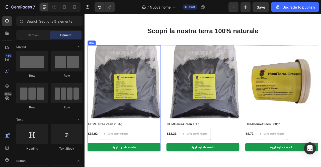
scroll to position [985, 0]
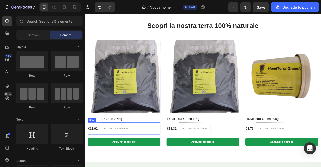
click at [156, 157] on div "€18,92 (P) Price (P) Price Drop element here Row" at bounding box center [134, 159] width 93 height 15
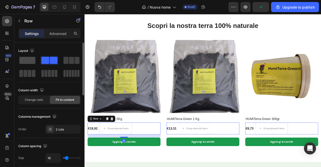
click at [29, 62] on span at bounding box center [27, 60] width 16 height 7
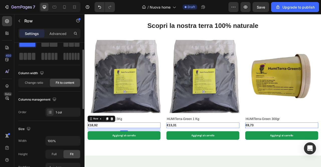
scroll to position [15, 0]
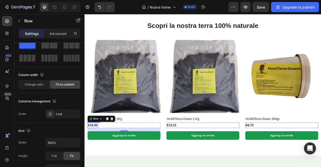
click at [99, 154] on div "€18,92" at bounding box center [94, 155] width 13 height 7
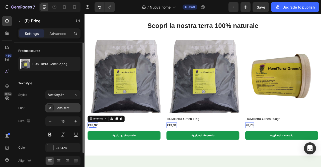
click at [52, 108] on div at bounding box center [50, 107] width 7 height 7
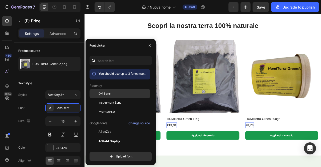
click at [101, 96] on div "DM Sans" at bounding box center [120, 93] width 61 height 9
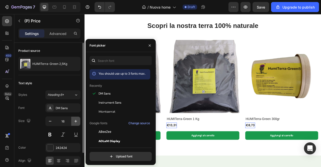
click at [74, 122] on icon "button" at bounding box center [75, 121] width 5 height 5
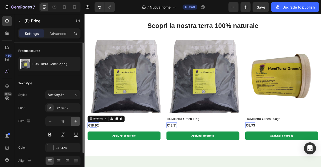
click at [74, 122] on icon "button" at bounding box center [75, 121] width 5 height 5
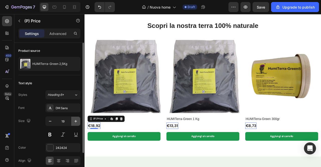
click at [74, 122] on icon "button" at bounding box center [75, 121] width 5 height 5
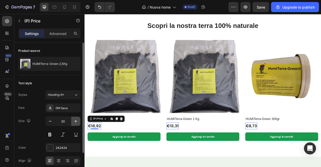
click at [74, 122] on icon "button" at bounding box center [75, 121] width 5 height 5
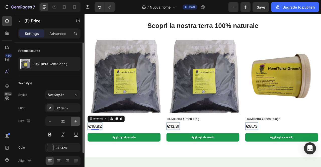
click at [74, 122] on icon "button" at bounding box center [75, 121] width 5 height 5
type input "23"
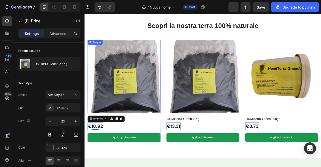
click at [139, 105] on img at bounding box center [134, 93] width 93 height 93
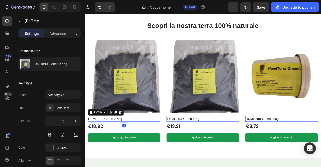
click at [125, 144] on h2 "HUMITerra-Green 2,5Kg" at bounding box center [134, 147] width 93 height 7
click at [64, 110] on div "Sans-serif" at bounding box center [62, 107] width 35 height 9
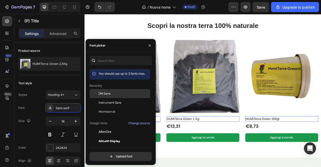
click at [105, 95] on span "DM Sans" at bounding box center [105, 93] width 12 height 5
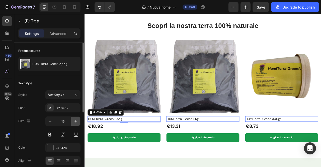
click at [76, 121] on icon "button" at bounding box center [76, 121] width 3 height 3
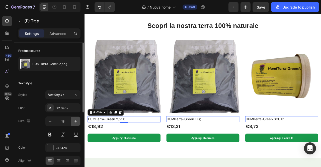
click at [76, 121] on icon "button" at bounding box center [76, 121] width 3 height 3
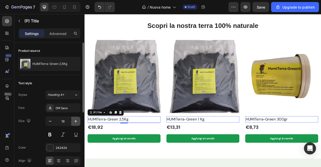
type input "20"
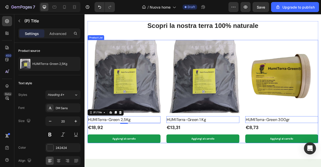
click at [187, 97] on div "(P) Images HUMITerra-Green 2,5Kg (P) Title Edit content in Shopify 4 €18,92 (P)…" at bounding box center [235, 112] width 294 height 131
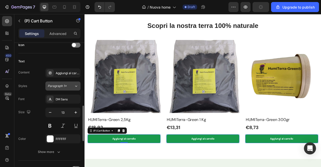
scroll to position [218, 0]
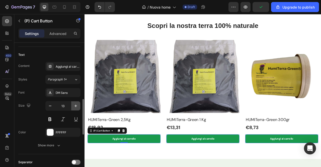
click at [75, 105] on icon "button" at bounding box center [75, 105] width 5 height 5
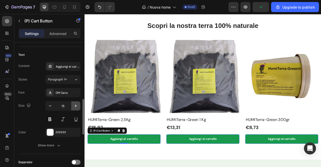
click at [75, 105] on icon "button" at bounding box center [75, 105] width 5 height 5
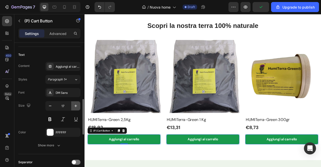
click at [75, 105] on icon "button" at bounding box center [75, 105] width 5 height 5
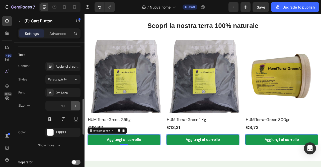
click at [75, 105] on icon "button" at bounding box center [75, 105] width 5 height 5
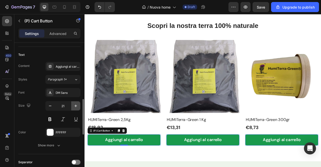
click at [75, 105] on icon "button" at bounding box center [75, 105] width 5 height 5
type input "22"
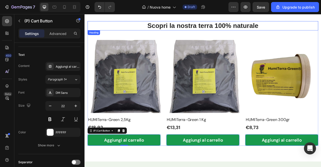
click at [250, 34] on p "Scopri la nostra terra 100% naturale" at bounding box center [235, 29] width 293 height 11
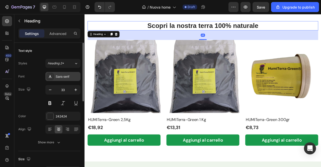
click at [49, 79] on div at bounding box center [50, 76] width 7 height 7
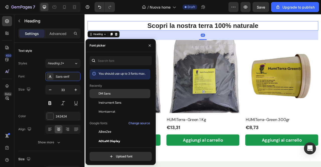
click at [101, 92] on span "DM Sans" at bounding box center [105, 93] width 12 height 5
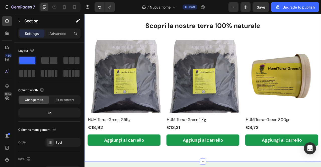
click at [320, 17] on div "Scopri la nostra terra 100% naturale Heading 48 (P) Images HUMITerra-Green 2,5K…" at bounding box center [235, 102] width 301 height 198
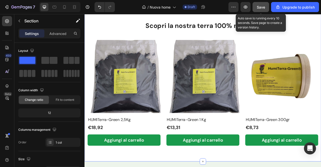
click at [264, 5] on span "Save" at bounding box center [261, 7] width 8 height 4
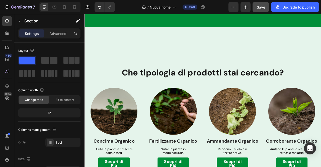
scroll to position [164, 0]
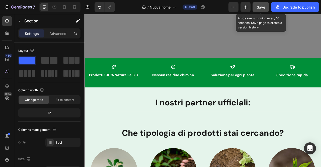
click at [260, 8] on span "Save" at bounding box center [261, 7] width 8 height 4
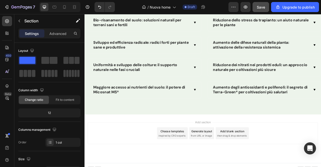
scroll to position [2400, 0]
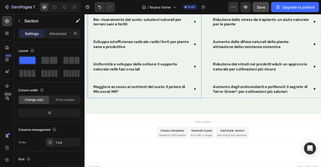
click at [146, 30] on p "Bio-risanamento del suolo: soluzioni naturali per terreni sani e fertili" at bounding box center [157, 24] width 123 height 12
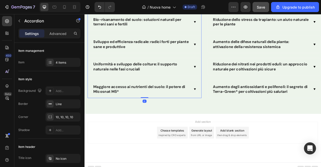
click at [187, 30] on p "Bio-risanamento del suolo: soluzioni naturali per terreni sani e fertili" at bounding box center [157, 24] width 123 height 12
click at [224, 26] on div at bounding box center [225, 24] width 4 height 4
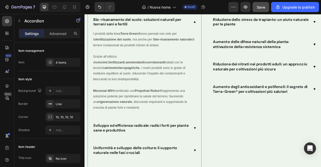
click at [224, 26] on div at bounding box center [225, 24] width 4 height 4
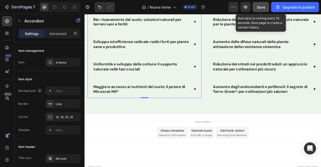
click at [256, 8] on button "Save" at bounding box center [261, 7] width 17 height 10
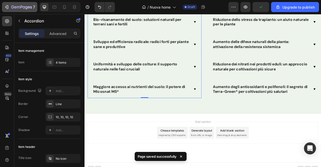
click at [9, 8] on icon "button" at bounding box center [6, 7] width 5 height 5
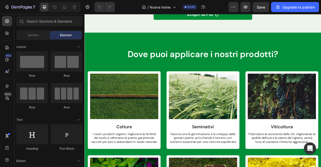
scroll to position [1305, 0]
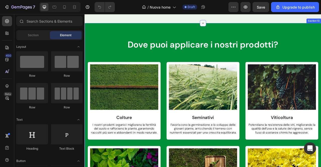
click at [234, 28] on icon at bounding box center [235, 26] width 4 height 4
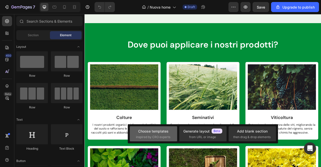
click at [163, 130] on div "Choose templates" at bounding box center [153, 130] width 30 height 5
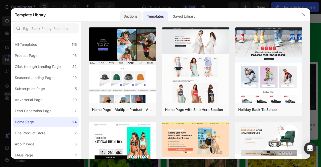
click at [129, 19] on div "Sections" at bounding box center [131, 16] width 22 height 10
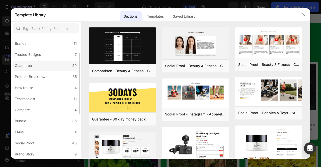
scroll to position [34, 0]
click at [302, 13] on icon "button" at bounding box center [304, 15] width 4 height 4
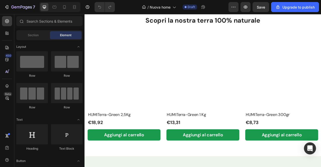
scroll to position [938, 0]
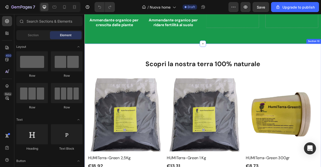
click at [125, 57] on div "Scopri la nostra terra 100% naturale Heading (P) Images HUMITerra-Green 2,5Kg (…" at bounding box center [235, 151] width 301 height 198
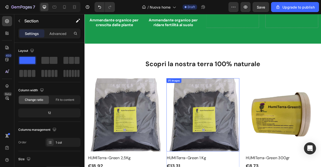
scroll to position [1155, 0]
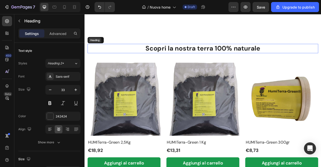
click at [102, 47] on div "Heading" at bounding box center [98, 47] width 14 height 5
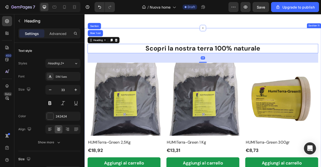
click at [156, 40] on div "Scopri la nostra terra 100% naturale Heading Row 1 col Section 48 (P) Images HU…" at bounding box center [235, 131] width 301 height 198
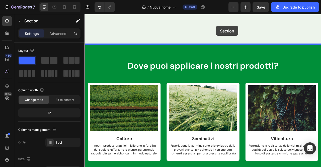
scroll to position [1588, 0]
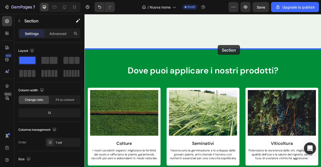
drag, startPoint x: 294, startPoint y: 27, endPoint x: 254, endPoint y: 53, distance: 47.4
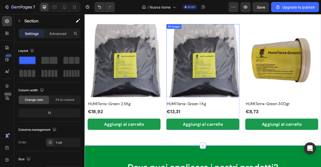
scroll to position [1361, 0]
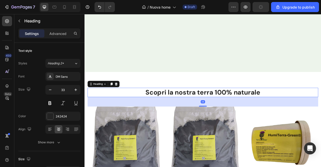
click at [193, 116] on h2 "Scopri la nostra terra 100% naturale" at bounding box center [235, 114] width 294 height 12
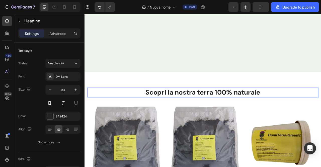
click at [193, 116] on p "Scopri la nostra terra 100% naturale" at bounding box center [235, 113] width 293 height 11
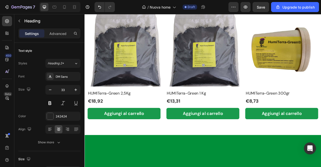
drag, startPoint x: 243, startPoint y: 114, endPoint x: 295, endPoint y: 114, distance: 52.2
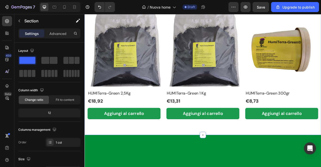
click at [262, 98] on div "Scopri i prodotti migliori per la stagione invernale: Heading 48 (P) Images HUM…" at bounding box center [235, 68] width 301 height 198
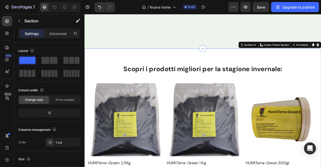
scroll to position [1459, 0]
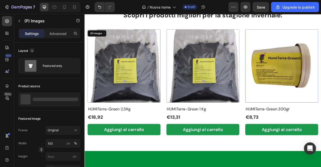
click at [173, 87] on img at bounding box center [134, 80] width 93 height 93
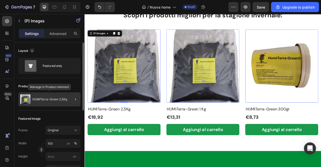
click at [54, 98] on p "HUMITerra-Green 2,5Kg" at bounding box center [49, 99] width 35 height 4
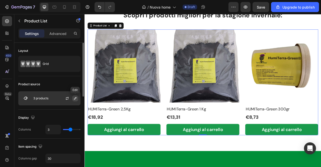
click at [74, 98] on icon "button" at bounding box center [75, 98] width 4 height 4
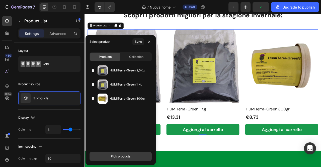
click at [121, 156] on div "Pick products" at bounding box center [121, 156] width 20 height 5
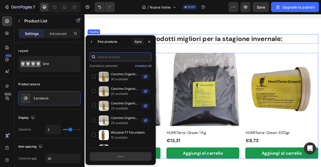
scroll to position [1433, 0]
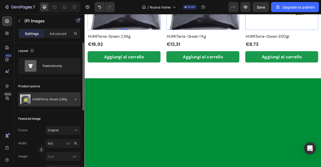
click at [67, 99] on div at bounding box center [74, 99] width 14 height 14
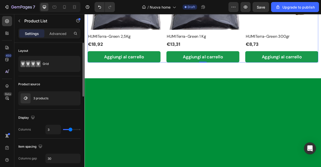
click at [0, 0] on icon "button" at bounding box center [0, 0] width 0 height 0
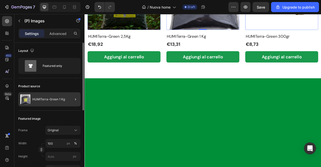
click at [72, 100] on div at bounding box center [74, 99] width 14 height 14
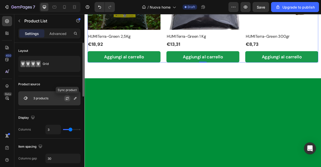
click at [66, 100] on icon "button" at bounding box center [67, 98] width 4 height 4
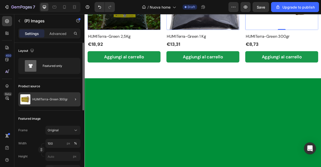
click at [70, 99] on div at bounding box center [74, 99] width 14 height 14
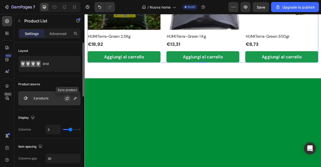
click at [67, 99] on icon "button" at bounding box center [67, 98] width 4 height 4
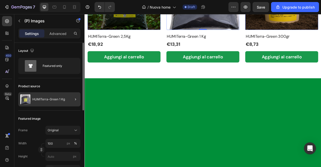
click at [70, 99] on div at bounding box center [74, 99] width 14 height 14
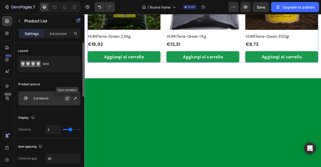
click at [66, 99] on icon "button" at bounding box center [67, 99] width 3 height 2
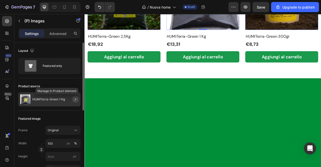
click at [74, 98] on icon "button" at bounding box center [76, 99] width 4 height 4
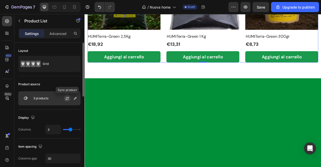
click at [67, 98] on icon "button" at bounding box center [67, 98] width 4 height 4
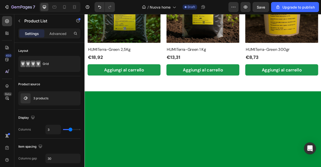
scroll to position [1422, 0]
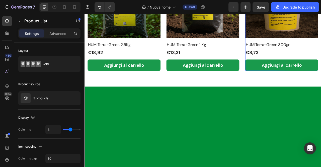
click at [286, 86] on div "(P) Images HUMITerra-Green 2,5Kg (P) Title €18,92 (P) Price (P) Price Row Aggiu…" at bounding box center [235, 19] width 294 height 135
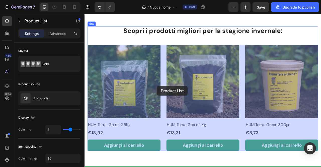
scroll to position [1446, 0]
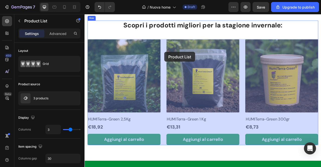
drag, startPoint x: 98, startPoint y: 64, endPoint x: 187, endPoint y: 59, distance: 89.1
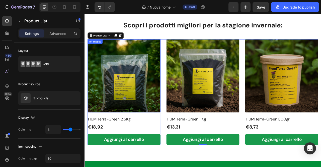
click at [155, 77] on img at bounding box center [134, 92] width 93 height 93
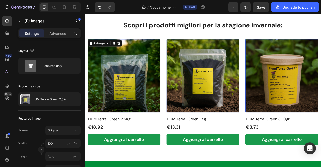
drag, startPoint x: 140, startPoint y: 106, endPoint x: 156, endPoint y: 109, distance: 16.9
click at [140, 106] on img at bounding box center [134, 92] width 93 height 93
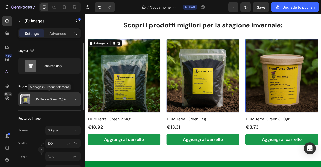
click at [52, 100] on p "HUMITerra-Green 2,5Kg" at bounding box center [49, 99] width 35 height 4
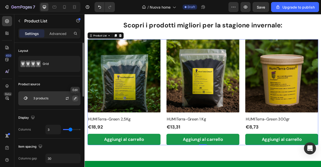
click at [74, 99] on icon "button" at bounding box center [75, 98] width 4 height 4
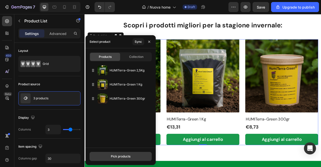
click at [130, 157] on div "Pick products" at bounding box center [121, 156] width 20 height 5
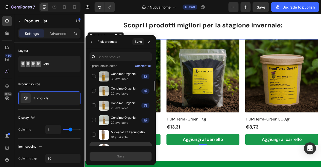
scroll to position [85, 0]
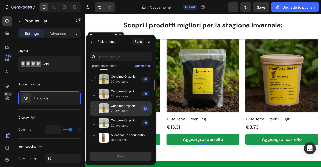
click at [130, 109] on p "20 available" at bounding box center [125, 110] width 29 height 5
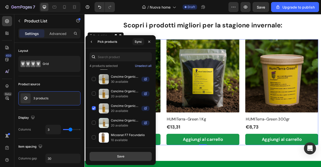
click at [126, 155] on button "Save" at bounding box center [121, 156] width 62 height 9
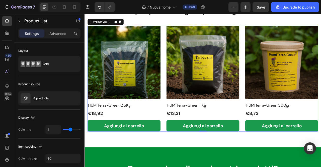
scroll to position [1468, 0]
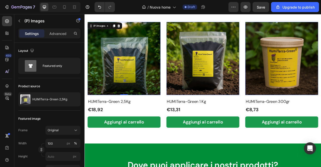
click at [150, 96] on img at bounding box center [134, 70] width 93 height 93
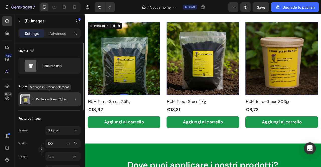
click at [59, 97] on p "HUMITerra-Green 2,5Kg" at bounding box center [49, 99] width 35 height 4
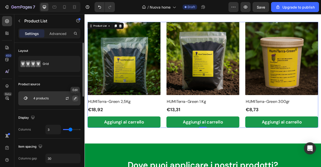
click at [76, 98] on icon "button" at bounding box center [75, 98] width 4 height 4
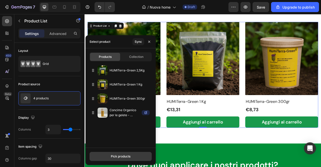
click at [120, 156] on div "Pick products" at bounding box center [121, 156] width 20 height 5
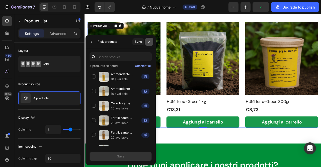
click at [151, 39] on button "button" at bounding box center [149, 42] width 8 height 8
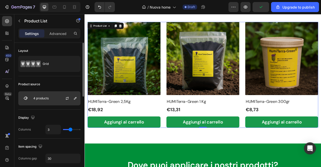
click at [57, 98] on div "4 products" at bounding box center [49, 98] width 62 height 14
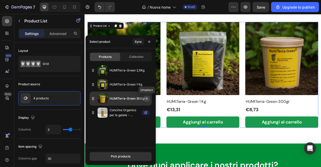
click at [147, 100] on icon "button" at bounding box center [147, 98] width 4 height 4
click at [147, 98] on icon "button" at bounding box center [147, 98] width 4 height 4
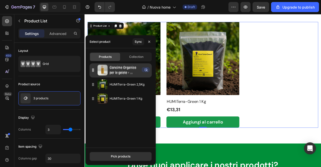
drag, startPoint x: 94, startPoint y: 99, endPoint x: 94, endPoint y: 69, distance: 29.6
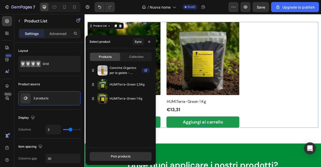
click at [315, 45] on div "(P) Images HUMITerra-Green 2,5Kg (P) Title €18,92 (P) Price (P) Price Row Aggiu…" at bounding box center [235, 91] width 294 height 135
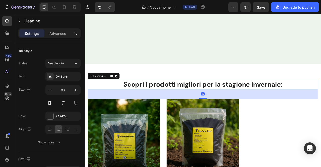
click at [193, 104] on h2 "Scopri i prodotti migliori per la stagione invernale:" at bounding box center [235, 104] width 294 height 12
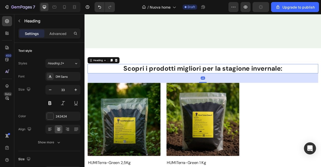
scroll to position [1406, 0]
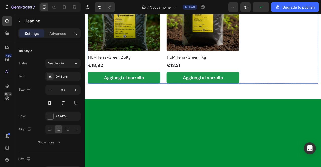
click at [184, 102] on div "(P) Images HUMITerra-Green 2,5Kg (P) Title €18,92 (P) Price (P) Price Row Aggiu…" at bounding box center [235, 35] width 294 height 135
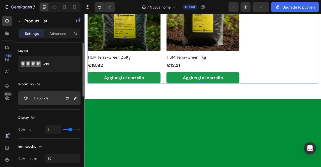
click at [40, 93] on div "3 products" at bounding box center [49, 98] width 62 height 14
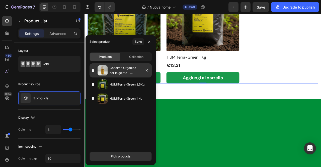
click at [130, 71] on p "Concime Organico per le gelete - Floresnat Ice" at bounding box center [125, 70] width 30 height 10
click at [119, 157] on div "Pick products" at bounding box center [121, 156] width 20 height 5
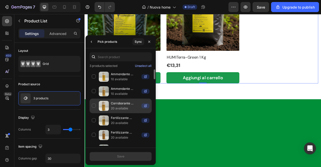
click at [123, 104] on p "Corroborante Organico contro parassiti e carenze nutrizionali - Propolnat Robur" at bounding box center [125, 103] width 29 height 5
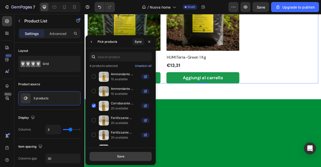
click at [125, 158] on button "Save" at bounding box center [121, 156] width 62 height 9
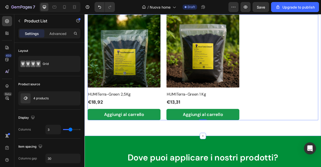
scroll to position [1473, 0]
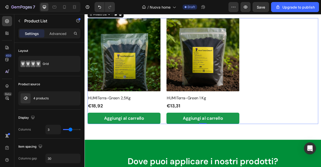
click at [311, 83] on div "(P) Images HUMITerra-Green 2,5Kg (P) Title €18,92 (P) Price (P) Price Row Aggiu…" at bounding box center [235, 86] width 294 height 135
type input "4"
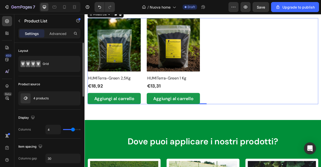
type input "4"
click at [73, 129] on input "range" at bounding box center [72, 129] width 18 height 1
type input "3"
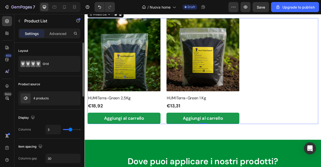
drag, startPoint x: 73, startPoint y: 128, endPoint x: 70, endPoint y: 128, distance: 2.8
type input "3"
click at [70, 129] on input "range" at bounding box center [72, 129] width 18 height 1
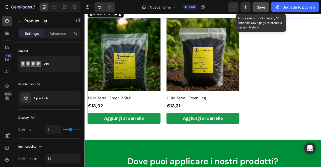
click at [263, 7] on span "Save" at bounding box center [261, 7] width 8 height 4
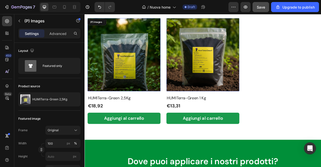
click at [143, 87] on img at bounding box center [134, 65] width 93 height 93
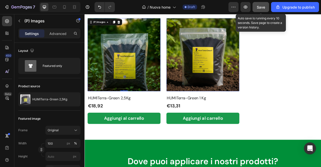
click at [263, 7] on span "Save" at bounding box center [261, 7] width 8 height 4
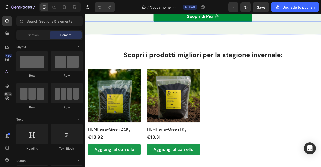
scroll to position [1184, 0]
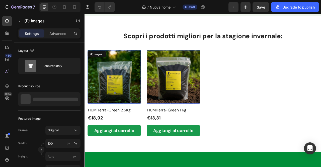
click at [116, 84] on img at bounding box center [122, 94] width 68 height 68
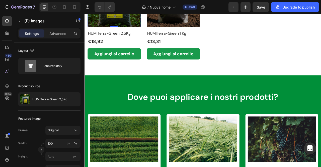
scroll to position [1292, 0]
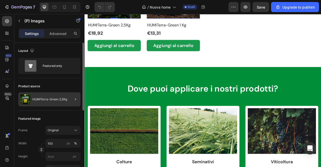
click at [70, 100] on div at bounding box center [74, 99] width 14 height 14
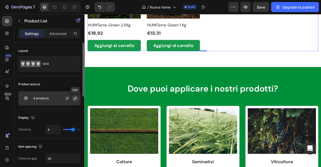
click at [74, 99] on icon "button" at bounding box center [75, 98] width 4 height 4
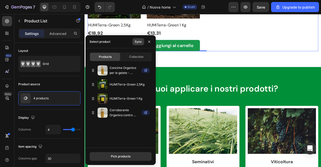
click at [140, 42] on div "Sync" at bounding box center [138, 41] width 7 height 5
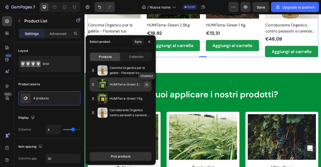
click at [146, 84] on icon "button" at bounding box center [147, 84] width 4 height 4
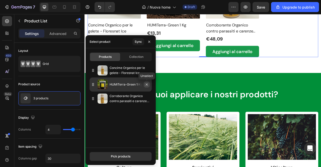
click at [147, 86] on icon "button" at bounding box center [147, 84] width 4 height 4
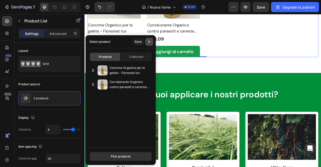
click at [151, 41] on icon "button" at bounding box center [149, 42] width 4 height 4
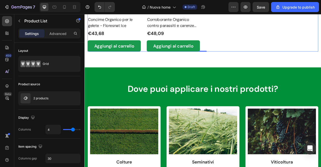
scroll to position [1312, 0]
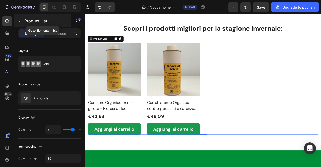
click at [18, 22] on icon "button" at bounding box center [19, 21] width 4 height 4
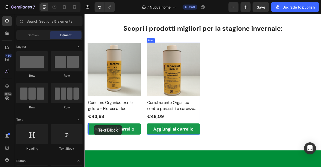
scroll to position [1313, 0]
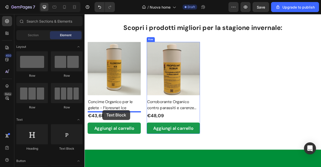
drag, startPoint x: 147, startPoint y: 146, endPoint x: 107, endPoint y: 136, distance: 40.7
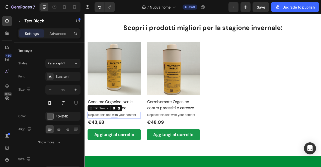
click at [127, 141] on p "Replace this text with your content" at bounding box center [122, 142] width 67 height 7
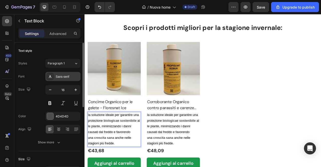
click at [53, 79] on div at bounding box center [50, 76] width 7 height 7
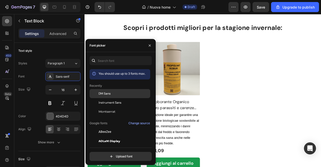
click at [106, 92] on span "DM Sans" at bounding box center [105, 93] width 12 height 5
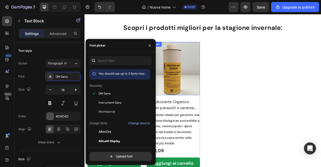
click at [210, 91] on img at bounding box center [198, 83] width 68 height 68
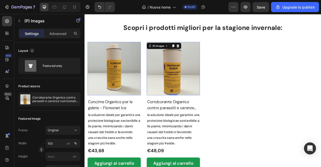
scroll to position [1327, 0]
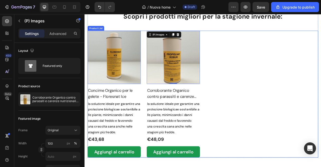
click at [159, 82] on div "(P) Images 0 Concime Organico per le gelete - Floresnat Ice (P) Title la soluzi…" at bounding box center [235, 115] width 294 height 161
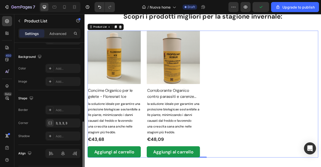
scroll to position [202, 0]
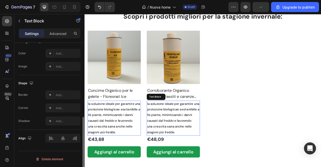
click at [227, 138] on span at bounding box center [227, 135] width 1 height 5
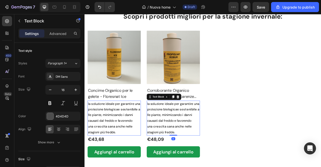
click at [178, 143] on p "la soluzione ideale per garantire una protezione biologica e sostenibile alle p…" at bounding box center [197, 146] width 67 height 43
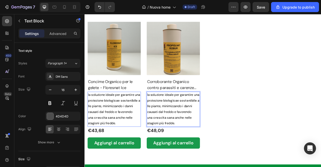
scroll to position [1340, 0]
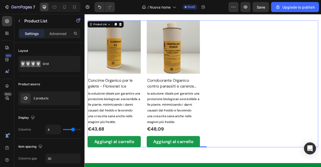
click at [273, 129] on div "(P) Images Concime Organico per le gelete - Floresnat Ice (P) Title la soluzion…" at bounding box center [235, 102] width 294 height 161
click at [157, 75] on div "(P) Images Concime Organico per le gelete - Floresnat Ice (P) Title la soluzion…" at bounding box center [235, 102] width 294 height 161
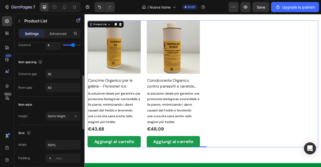
scroll to position [85, 0]
click at [62, 114] on span "Same height" at bounding box center [57, 116] width 18 height 4
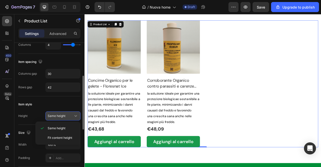
click at [62, 114] on span "Same height" at bounding box center [57, 116] width 18 height 4
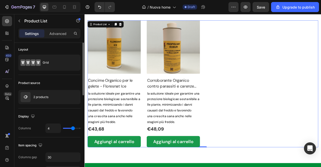
scroll to position [0, 0]
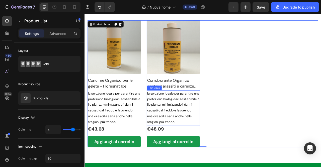
click at [197, 144] on span "alle piante, minimizzando i danni causati dal freddo e favorendo una" at bounding box center [197, 133] width 67 height 27
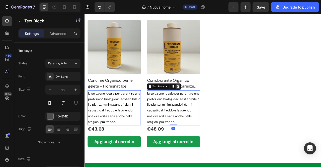
click at [204, 107] on icon at bounding box center [203, 106] width 3 height 4
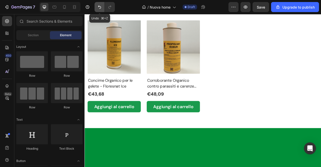
click at [101, 9] on icon "Undo/Redo" at bounding box center [99, 7] width 5 height 5
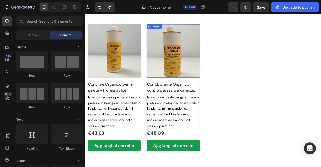
scroll to position [1337, 0]
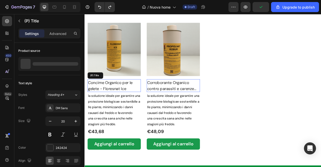
click at [114, 101] on h2 "Concime Organico per le gelete - Floresnat Ice" at bounding box center [122, 105] width 68 height 16
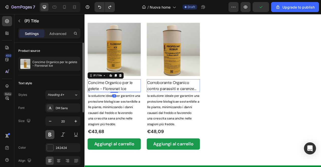
click at [52, 133] on button at bounding box center [49, 134] width 9 height 9
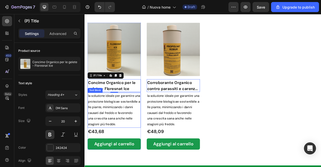
scroll to position [1343, 0]
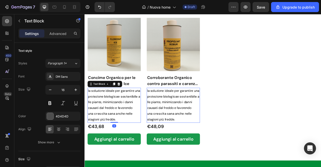
click at [121, 130] on span "alle piante, minimizzando i danni causati dal freddo e favorendo una" at bounding box center [122, 129] width 67 height 27
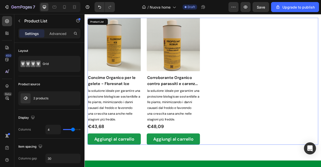
click at [159, 86] on div "(P) Images Concime Organico per le gelete - Floresnat Ice (P) Title la soluzion…" at bounding box center [235, 99] width 294 height 161
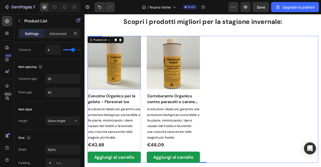
scroll to position [1315, 0]
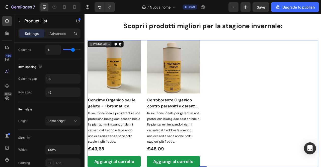
click at [101, 50] on div "Product List" at bounding box center [104, 52] width 19 height 5
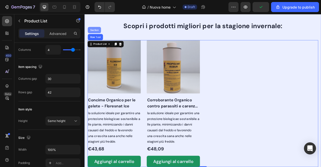
click at [97, 34] on div "Section" at bounding box center [97, 34] width 13 height 3
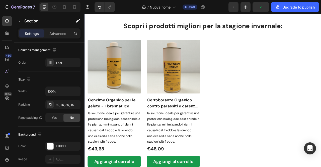
scroll to position [0, 0]
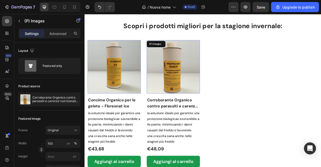
click at [176, 80] on img at bounding box center [198, 81] width 68 height 68
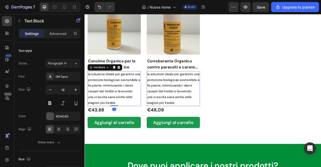
click at [121, 113] on span "alle piante, minimizzando i danni causati dal freddo e favorendo una" at bounding box center [122, 108] width 67 height 27
click at [127, 83] on icon at bounding box center [128, 82] width 4 height 4
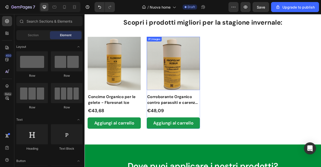
scroll to position [1320, 0]
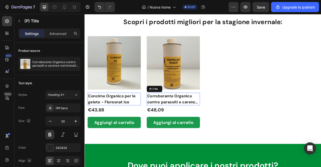
click at [199, 127] on h2 "Corroborante Organico contro parassiti e carenze nutrizionali - Propolnat Robur" at bounding box center [198, 122] width 68 height 16
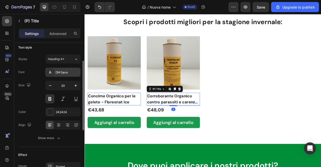
scroll to position [55, 0]
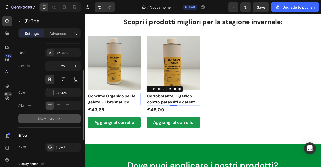
click at [57, 114] on button "Show more" at bounding box center [49, 118] width 62 height 9
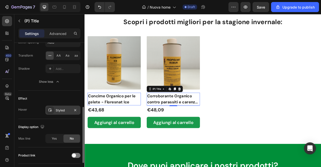
scroll to position [191, 0]
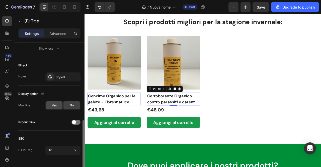
click at [55, 104] on span "Yes" at bounding box center [54, 105] width 5 height 5
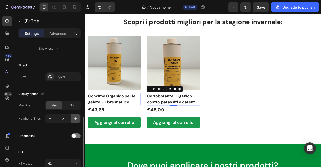
click at [76, 118] on icon "button" at bounding box center [75, 118] width 5 height 5
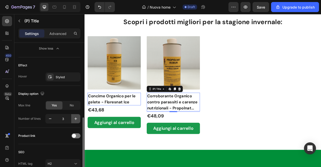
click at [76, 118] on icon "button" at bounding box center [75, 118] width 5 height 5
type input "4"
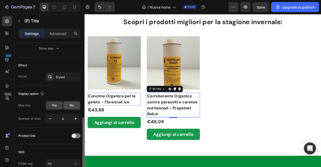
click at [67, 103] on div "No" at bounding box center [72, 105] width 17 height 8
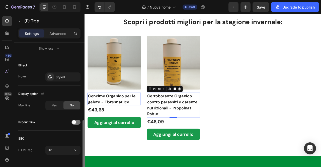
click at [75, 119] on div "Product link" at bounding box center [49, 122] width 62 height 8
click at [76, 122] on div at bounding box center [76, 122] width 9 height 5
click at [76, 123] on span at bounding box center [78, 122] width 4 height 4
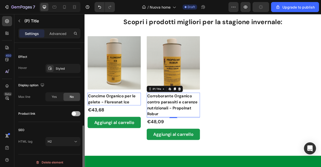
scroll to position [203, 0]
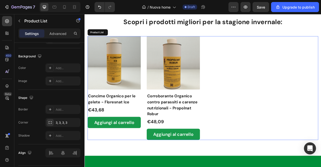
click at [158, 127] on div "(P) Images Concime Organico per le gelete - Floresnat Ice (P) Title Edit conten…" at bounding box center [235, 108] width 294 height 132
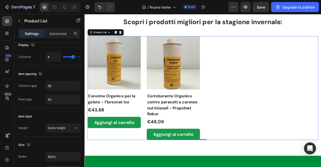
scroll to position [97, 0]
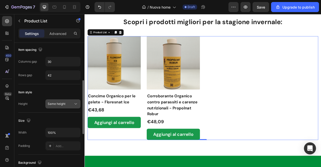
click at [65, 105] on span "Same height" at bounding box center [57, 104] width 18 height 4
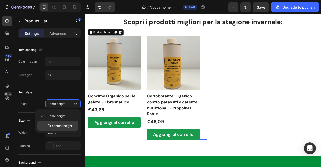
click at [62, 124] on span "Fit content height" at bounding box center [60, 125] width 25 height 5
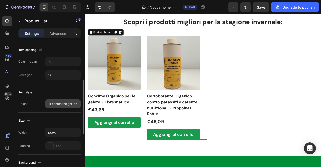
click at [68, 103] on span "Fit content height" at bounding box center [60, 104] width 25 height 4
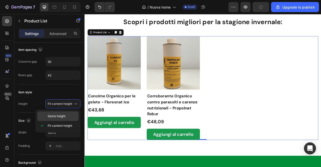
click at [64, 117] on span "Same height" at bounding box center [57, 116] width 18 height 5
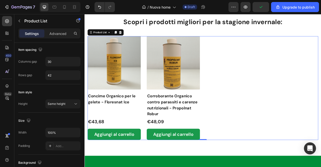
click at [264, 66] on div "(P) Images Concime Organico per le gelete - Floresnat Ice (P) Title €43,68 (P) …" at bounding box center [235, 108] width 294 height 132
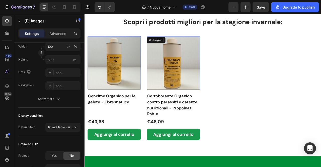
click at [210, 73] on img at bounding box center [198, 76] width 68 height 68
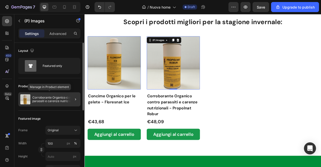
click at [56, 102] on p "Corroborante Organico contro parassiti e carenze nutrizionali - Propolnat Robur" at bounding box center [55, 99] width 46 height 7
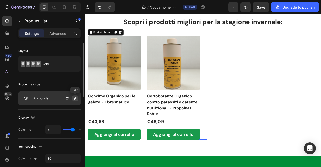
drag, startPoint x: 70, startPoint y: 97, endPoint x: 74, endPoint y: 99, distance: 4.2
click at [74, 99] on div at bounding box center [69, 98] width 22 height 14
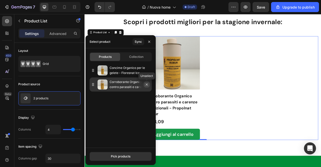
click at [146, 82] on icon "button" at bounding box center [147, 84] width 4 height 4
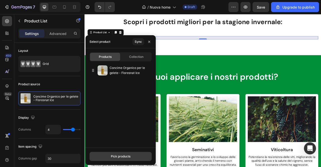
click at [117, 155] on div "Pick products" at bounding box center [121, 156] width 20 height 5
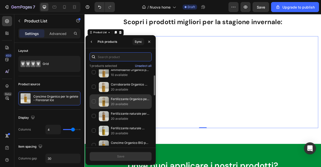
scroll to position [19, 0]
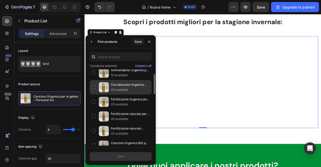
click at [132, 88] on p "20 available" at bounding box center [130, 89] width 39 height 5
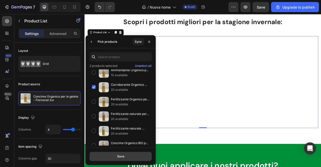
click at [125, 153] on button "Save" at bounding box center [121, 156] width 62 height 9
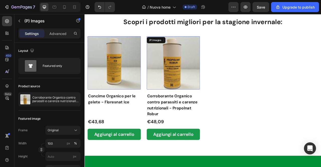
click at [193, 91] on img at bounding box center [198, 76] width 68 height 68
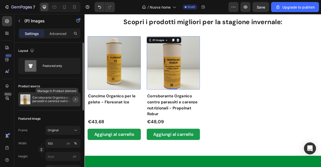
click at [75, 99] on icon "button" at bounding box center [76, 99] width 4 height 4
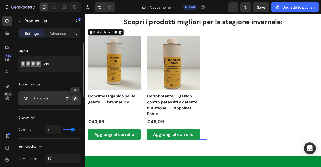
click at [75, 98] on icon "button" at bounding box center [75, 98] width 4 height 4
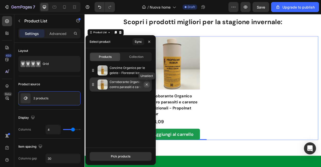
click at [147, 85] on icon "button" at bounding box center [147, 84] width 4 height 4
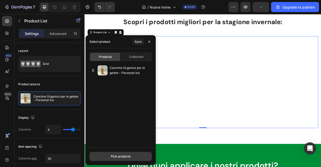
click at [127, 154] on div "Pick products" at bounding box center [121, 156] width 20 height 5
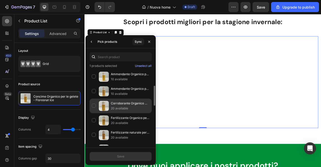
scroll to position [39, 0]
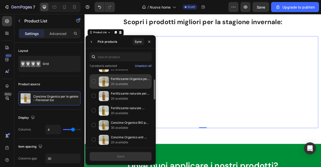
click at [124, 81] on p "Fertilizzante Organico per migliorare la qualità del suolo - Vertenat Increment…" at bounding box center [130, 78] width 39 height 5
click at [119, 77] on p "Fertilizzante Organico per migliorare la qualità del suolo - Vertenat Increment…" at bounding box center [130, 78] width 39 height 5
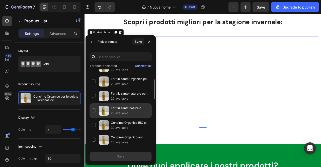
click at [118, 106] on p "Fertilizzante naturale contro gli stress ambientali - Vertenat Grow" at bounding box center [130, 107] width 39 height 5
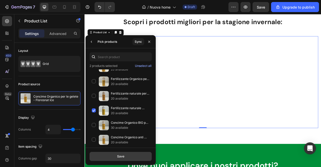
click at [123, 153] on button "Save" at bounding box center [121, 156] width 62 height 9
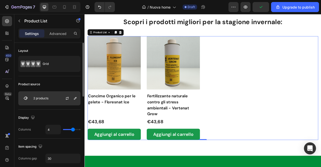
click at [60, 101] on div at bounding box center [69, 98] width 22 height 14
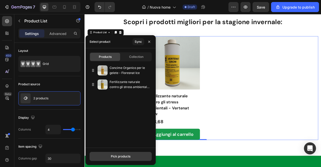
click at [120, 156] on div "Pick products" at bounding box center [121, 156] width 20 height 5
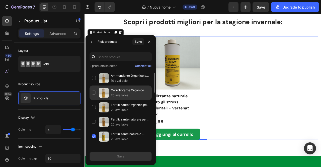
scroll to position [13, 0]
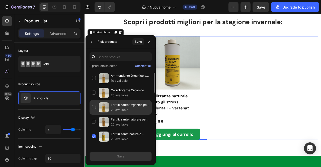
click at [126, 108] on p "20 available" at bounding box center [130, 109] width 39 height 5
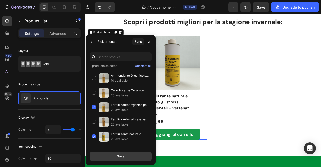
click at [125, 156] on button "Save" at bounding box center [121, 156] width 62 height 9
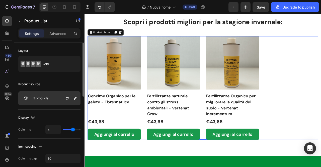
click at [54, 100] on div "3 products" at bounding box center [49, 98] width 62 height 14
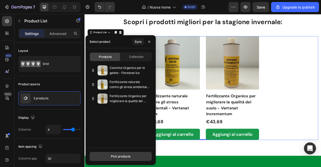
click at [122, 158] on div "Pick products" at bounding box center [121, 156] width 20 height 5
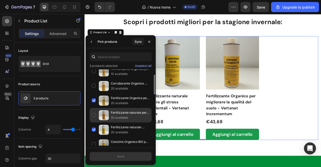
scroll to position [20, 0]
click at [124, 113] on p "Fertilizzante naturale per gli sbalzi termici - Vertenat Hiems" at bounding box center [130, 112] width 39 height 5
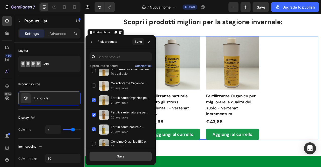
click at [124, 152] on button "Save" at bounding box center [121, 156] width 62 height 9
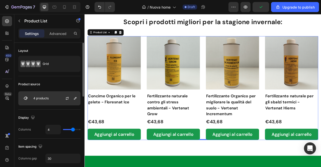
click at [59, 97] on div at bounding box center [69, 98] width 22 height 14
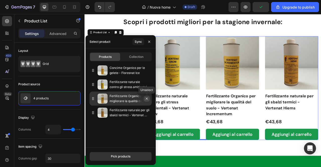
click at [147, 97] on icon "button" at bounding box center [147, 98] width 4 height 4
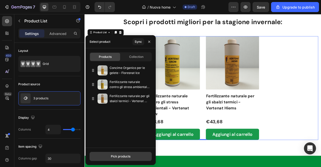
click at [130, 154] on button "Pick products" at bounding box center [121, 156] width 62 height 9
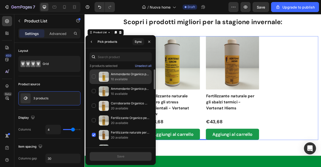
click at [126, 74] on p "Ammendante Organico per restituire fertilità al suolo - Micosnat F7 Fecundatio" at bounding box center [130, 74] width 39 height 5
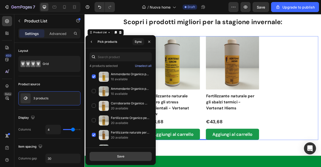
click at [131, 152] on button "Save" at bounding box center [121, 156] width 62 height 9
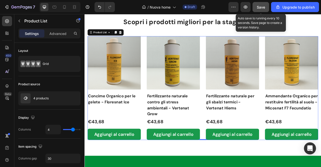
click at [263, 10] on div "Save" at bounding box center [261, 7] width 8 height 5
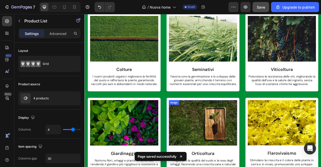
scroll to position [1613, 0]
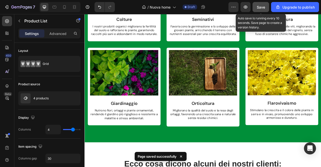
click at [261, 7] on span "Save" at bounding box center [261, 7] width 8 height 4
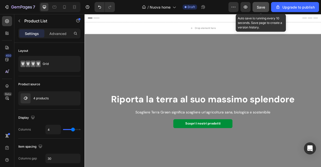
scroll to position [0, 0]
click at [259, 8] on span "Save" at bounding box center [261, 7] width 8 height 4
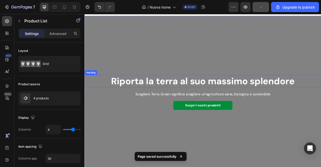
scroll to position [45, 0]
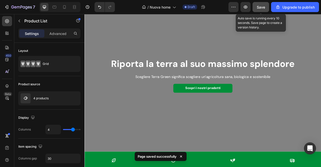
click at [265, 9] on div "Save" at bounding box center [261, 7] width 8 height 5
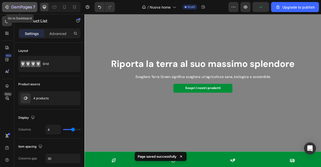
click at [19, 8] on icon "button" at bounding box center [21, 7] width 21 height 4
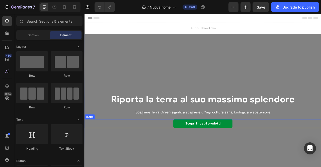
click at [190, 156] on div "Scopri i nostri prodotti Button" at bounding box center [235, 153] width 301 height 11
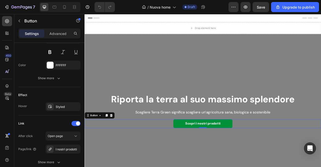
scroll to position [261, 0]
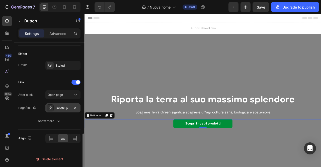
click at [63, 106] on div "I nostri prodotti" at bounding box center [63, 108] width 15 height 5
click at [54, 96] on span "Open page" at bounding box center [55, 94] width 15 height 5
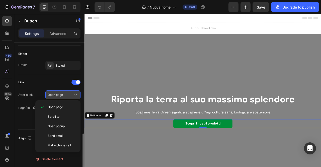
click at [54, 96] on span "Open page" at bounding box center [55, 94] width 15 height 5
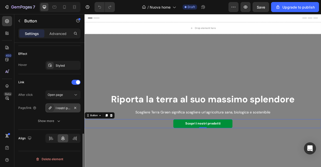
click at [53, 108] on div at bounding box center [50, 107] width 7 height 7
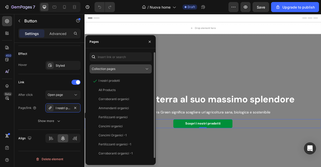
click at [138, 69] on div "Collection pages" at bounding box center [118, 69] width 53 height 5
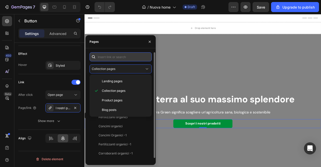
click at [122, 59] on input "text" at bounding box center [121, 56] width 62 height 9
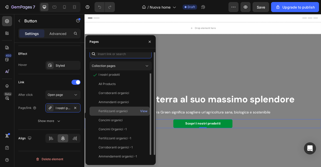
scroll to position [0, 0]
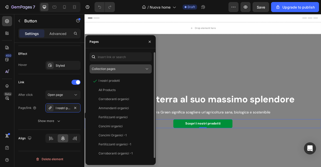
click at [129, 66] on button "Collection pages" at bounding box center [121, 68] width 62 height 9
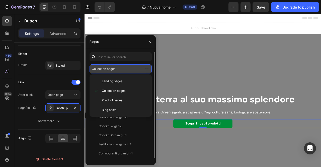
click at [127, 68] on div "Collection pages" at bounding box center [118, 69] width 53 height 5
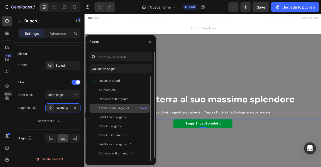
scroll to position [3, 0]
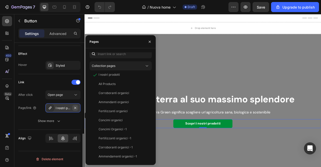
click at [75, 106] on icon "button" at bounding box center [75, 108] width 4 height 4
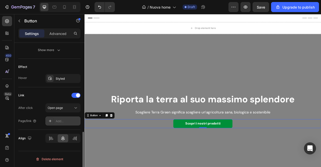
click at [64, 122] on div "Add..." at bounding box center [68, 121] width 24 height 5
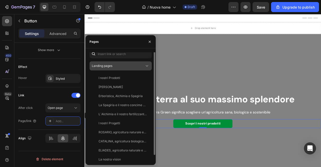
scroll to position [0, 0]
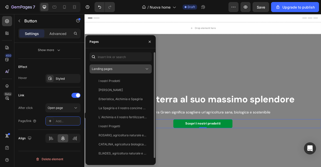
click at [135, 70] on div "Landing pages" at bounding box center [118, 69] width 53 height 5
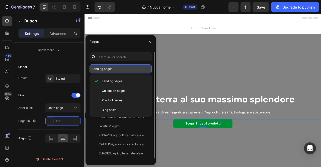
click at [135, 69] on div "Landing pages" at bounding box center [118, 69] width 53 height 5
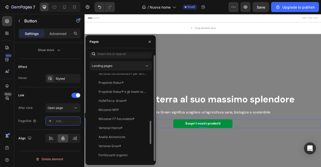
scroll to position [175, 0]
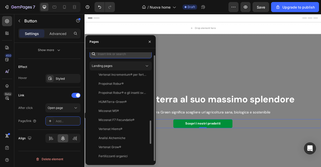
click at [108, 56] on input "text" at bounding box center [121, 53] width 62 height 9
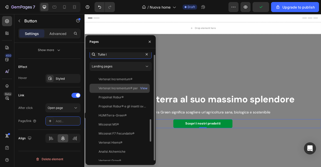
type input "Tutte le"
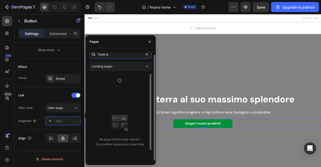
scroll to position [0, 0]
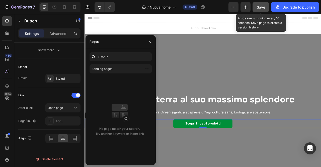
click at [260, 8] on span "Save" at bounding box center [261, 7] width 8 height 4
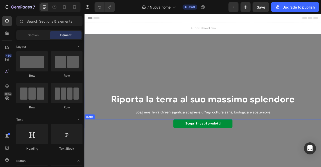
click at [196, 150] on div "Scopri i nostri prodotti Button" at bounding box center [235, 153] width 301 height 11
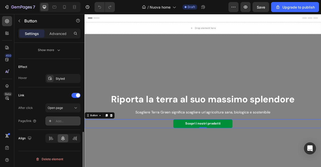
click at [58, 120] on div "Add..." at bounding box center [68, 121] width 24 height 5
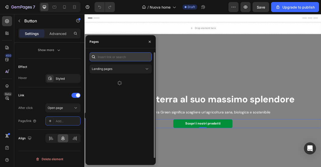
click at [119, 60] on input "text" at bounding box center [121, 56] width 62 height 9
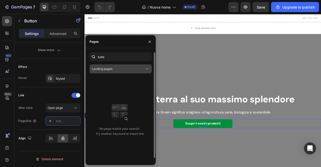
click at [136, 70] on div "Landing pages" at bounding box center [118, 69] width 53 height 5
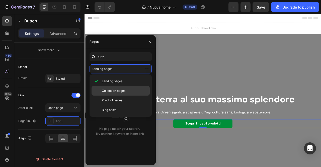
click at [127, 89] on p "Collection pages" at bounding box center [125, 90] width 46 height 5
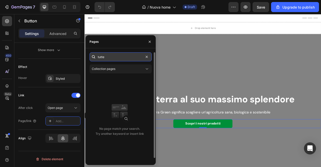
click at [103, 55] on input "tutte" at bounding box center [121, 56] width 62 height 9
type input "T"
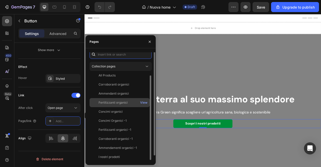
scroll to position [3, 0]
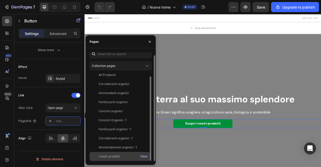
click at [142, 155] on div "View" at bounding box center [143, 156] width 7 height 5
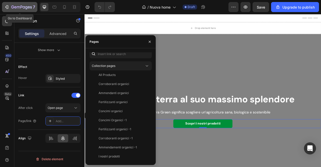
click at [16, 7] on icon "button" at bounding box center [15, 7] width 2 height 2
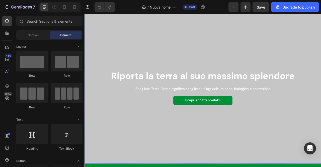
scroll to position [47, 0]
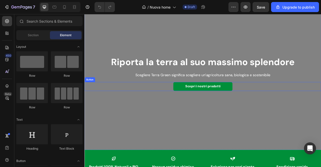
click at [196, 104] on div "Scopri i nostri prodotti Button" at bounding box center [235, 105] width 301 height 11
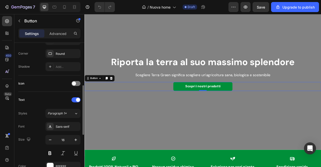
scroll to position [0, 0]
click at [240, 107] on strong "Scopri i nostri prodotti" at bounding box center [235, 105] width 45 height 5
click at [74, 138] on icon "button" at bounding box center [75, 139] width 5 height 5
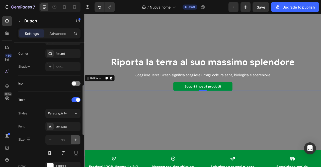
click at [74, 138] on icon "button" at bounding box center [75, 139] width 5 height 5
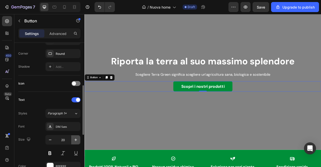
type input "21"
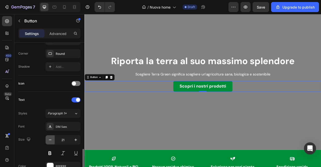
scroll to position [248, 0]
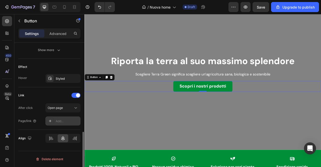
click at [64, 120] on div "Add..." at bounding box center [68, 121] width 24 height 5
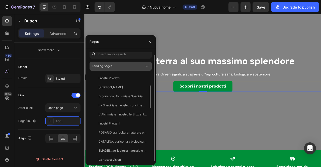
scroll to position [0, 0]
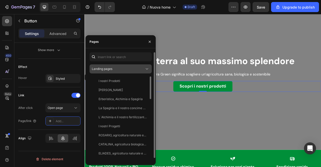
click at [136, 68] on div "Landing pages" at bounding box center [118, 69] width 53 height 5
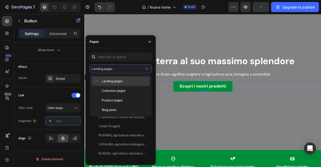
click at [129, 81] on p "Landing pages" at bounding box center [125, 81] width 46 height 5
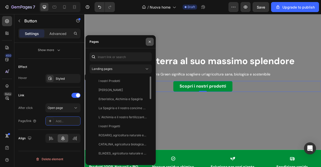
click at [152, 40] on icon "button" at bounding box center [150, 42] width 4 height 4
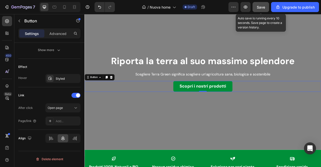
click at [258, 8] on span "Save" at bounding box center [261, 7] width 8 height 4
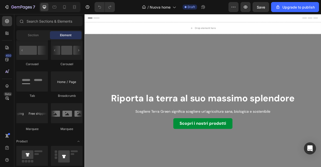
scroll to position [628, 0]
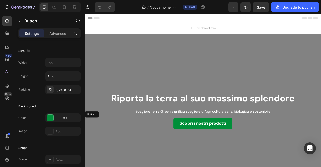
click at [191, 155] on div "Scopri i nostri prodotti Button" at bounding box center [235, 153] width 301 height 14
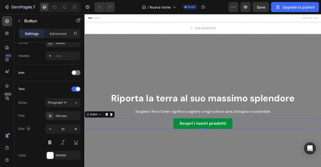
scroll to position [248, 0]
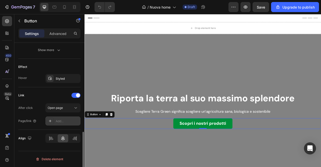
click at [62, 120] on div "Add..." at bounding box center [68, 121] width 24 height 5
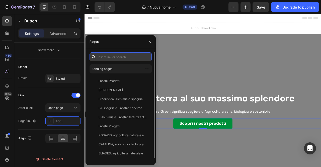
click at [115, 57] on input "text" at bounding box center [121, 56] width 62 height 9
type input "T"
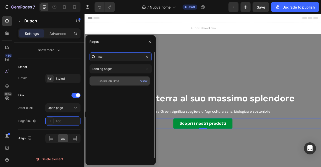
type input "Coll"
click at [121, 80] on div "Collezioni lista" at bounding box center [120, 81] width 56 height 5
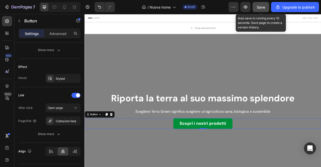
click at [259, 8] on span "Save" at bounding box center [261, 7] width 8 height 4
click at [268, 6] on button "Save" at bounding box center [261, 7] width 17 height 10
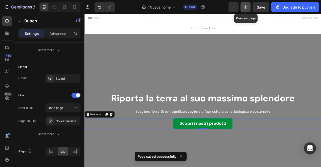
click at [248, 10] on button "button" at bounding box center [246, 7] width 10 height 10
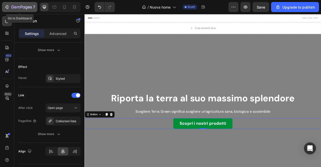
click at [9, 8] on icon "button" at bounding box center [6, 7] width 5 height 5
